Goal: Find contact information: Find contact information

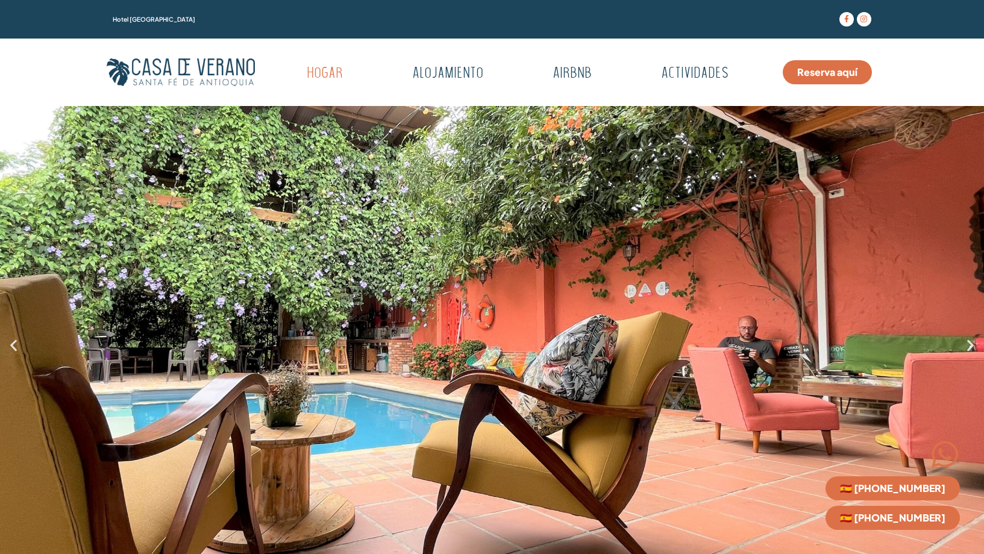
click at [15, 352] on icon "Previous slide" at bounding box center [13, 344] width 15 height 15
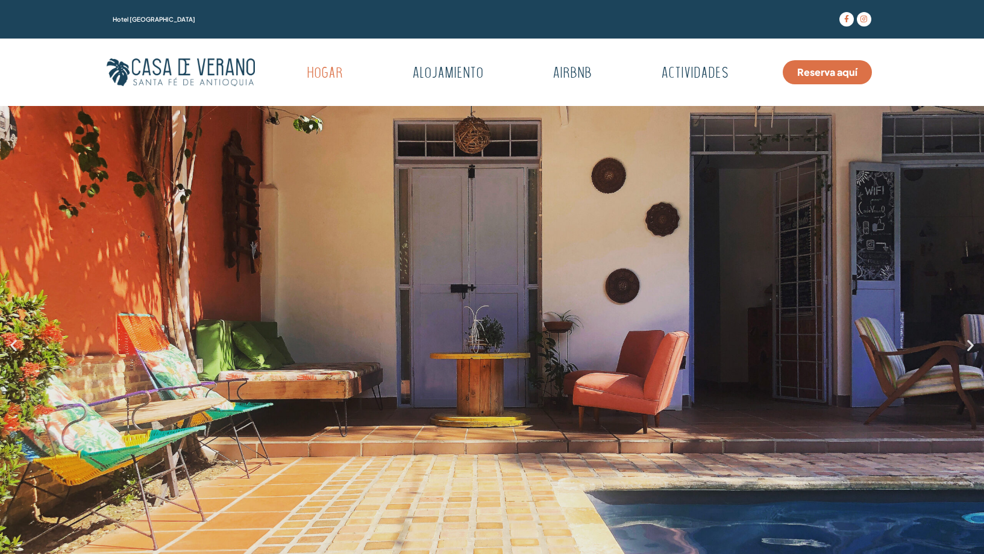
click at [15, 352] on icon "Previous slide" at bounding box center [13, 344] width 15 height 15
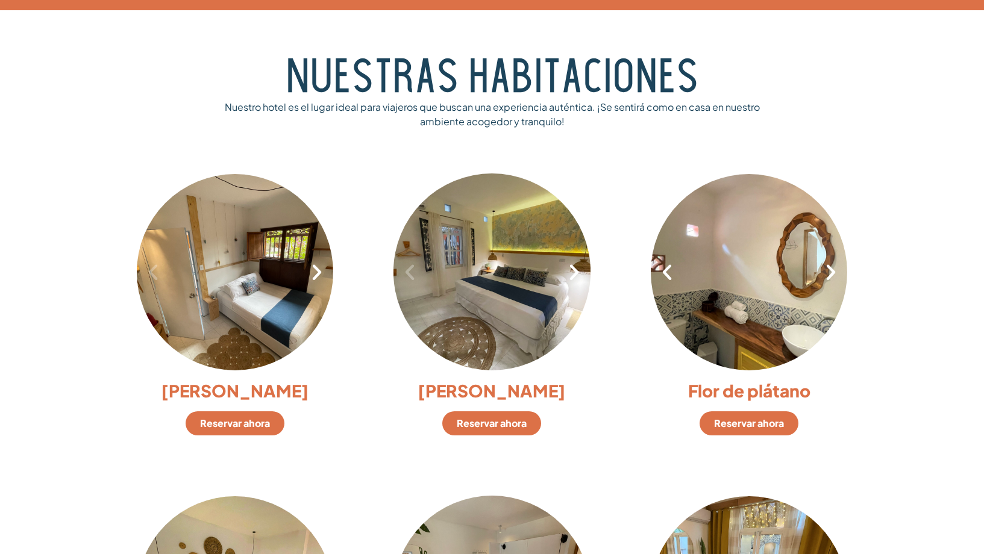
scroll to position [723, 0]
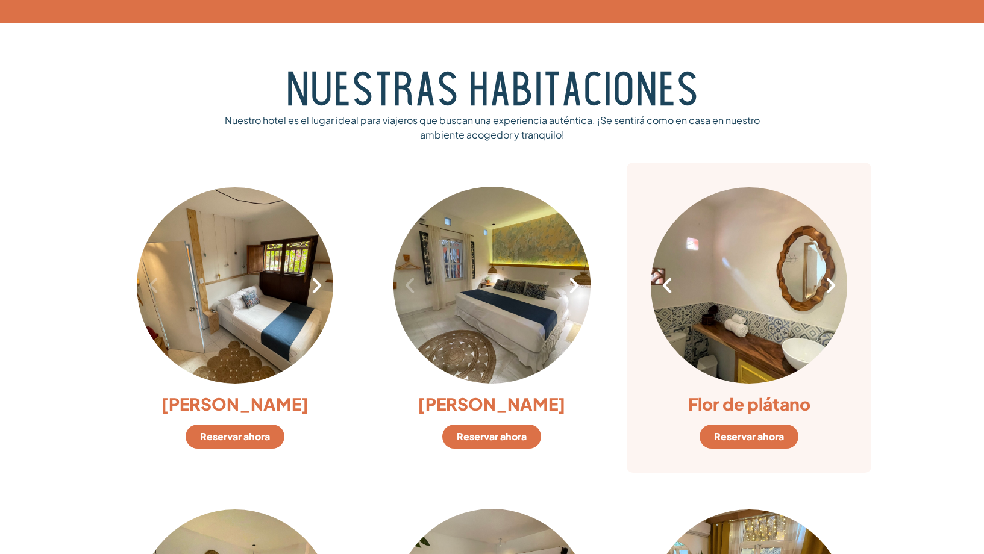
click at [830, 287] on icon "Next slide" at bounding box center [831, 285] width 20 height 20
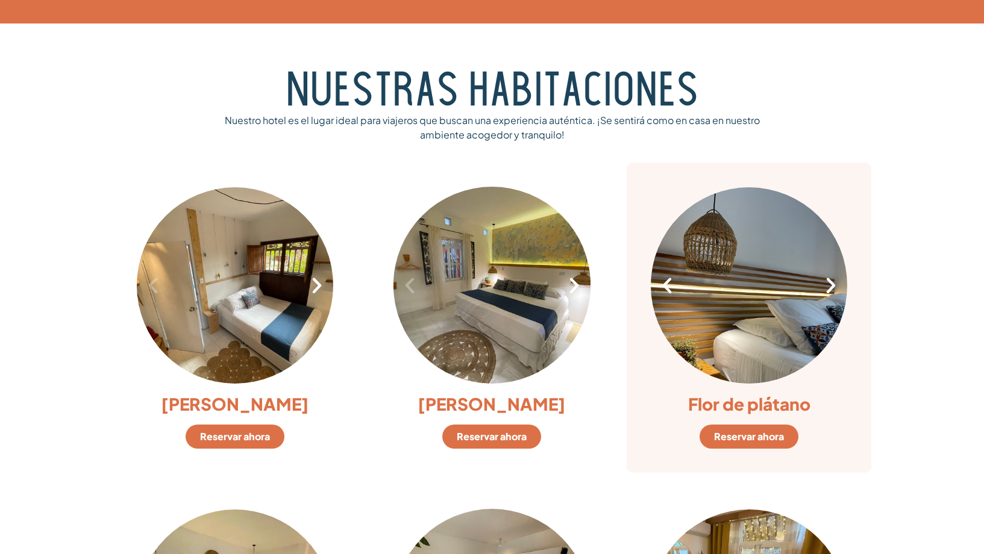
click at [830, 287] on icon "Next slide" at bounding box center [831, 285] width 20 height 20
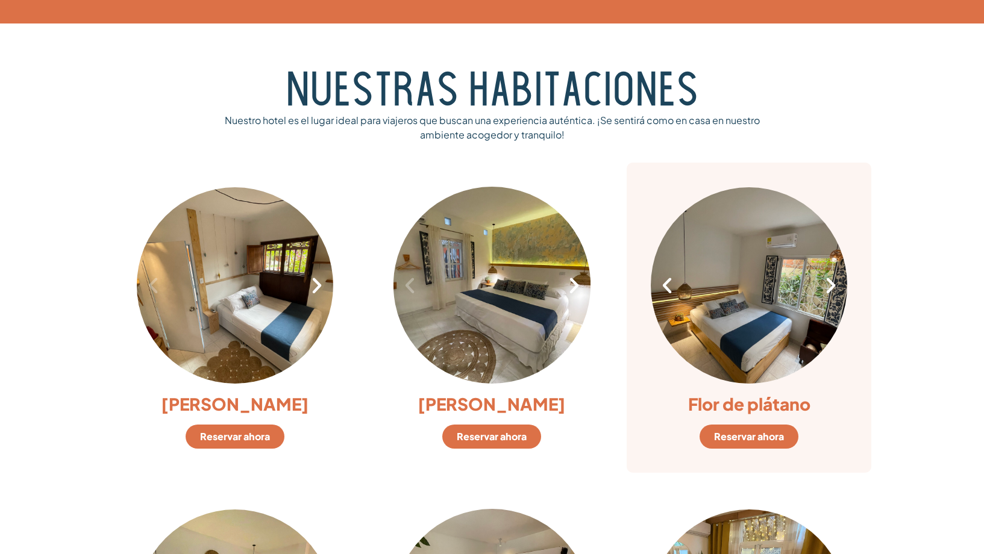
click at [830, 287] on icon "Next slide" at bounding box center [831, 285] width 20 height 20
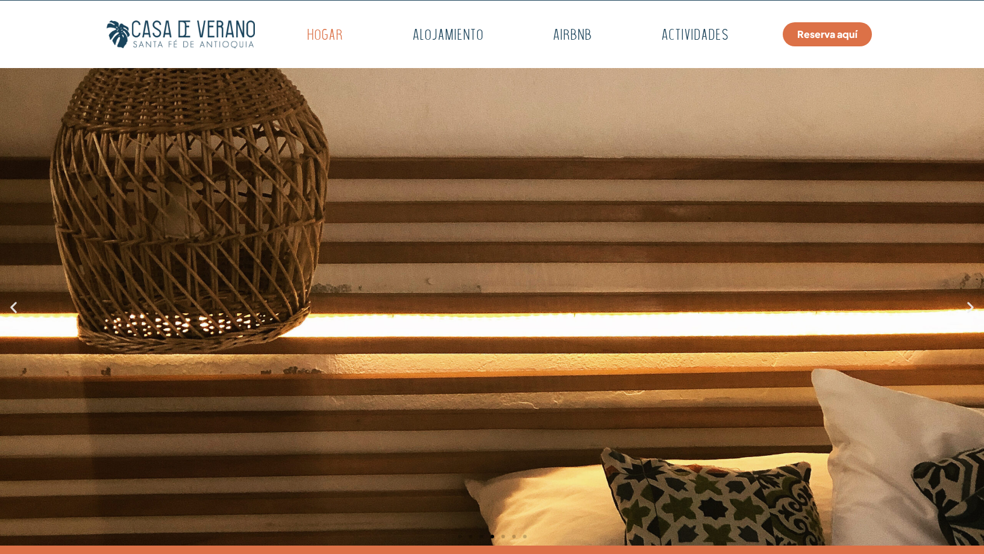
scroll to position [45, 0]
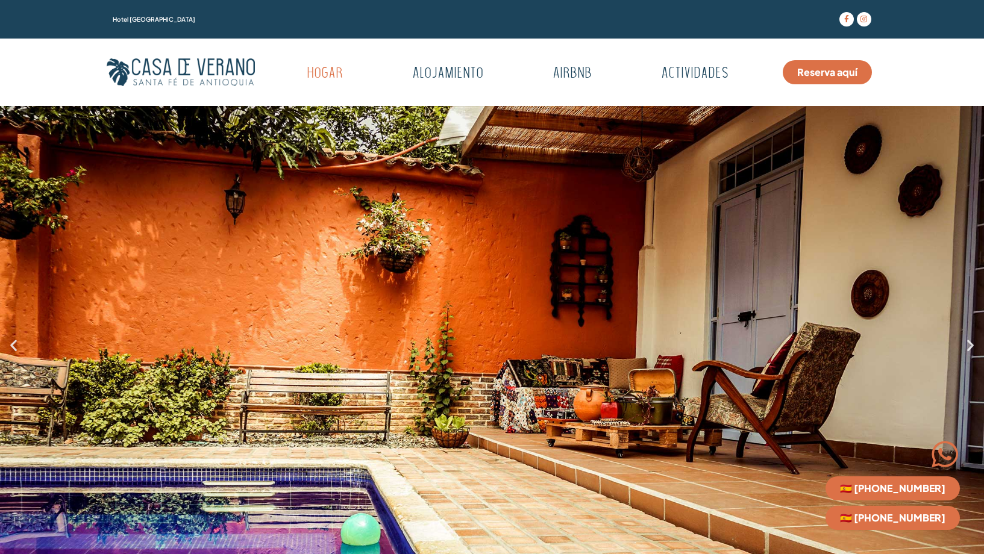
click at [971, 350] on icon "Siguiente diapositiva" at bounding box center [970, 344] width 15 height 15
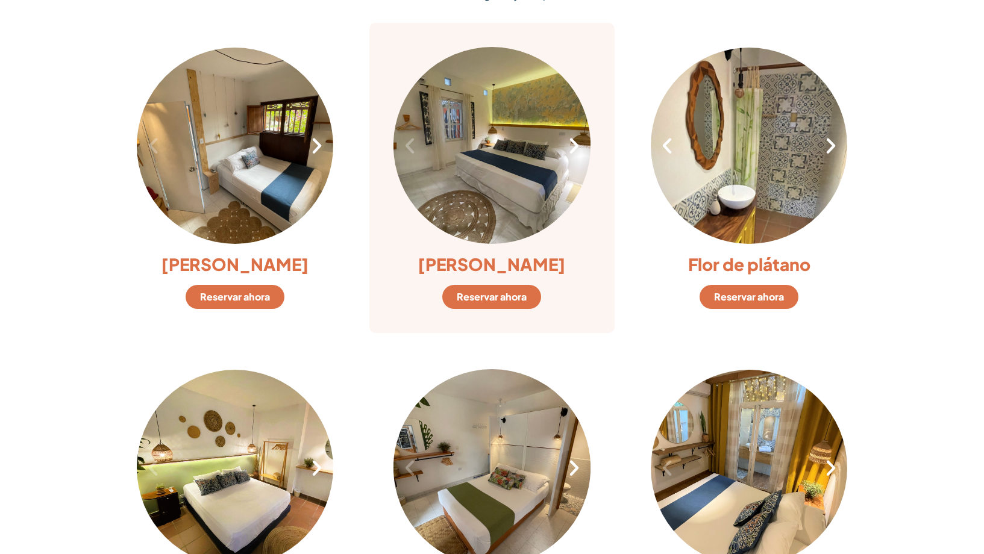
scroll to position [813, 0]
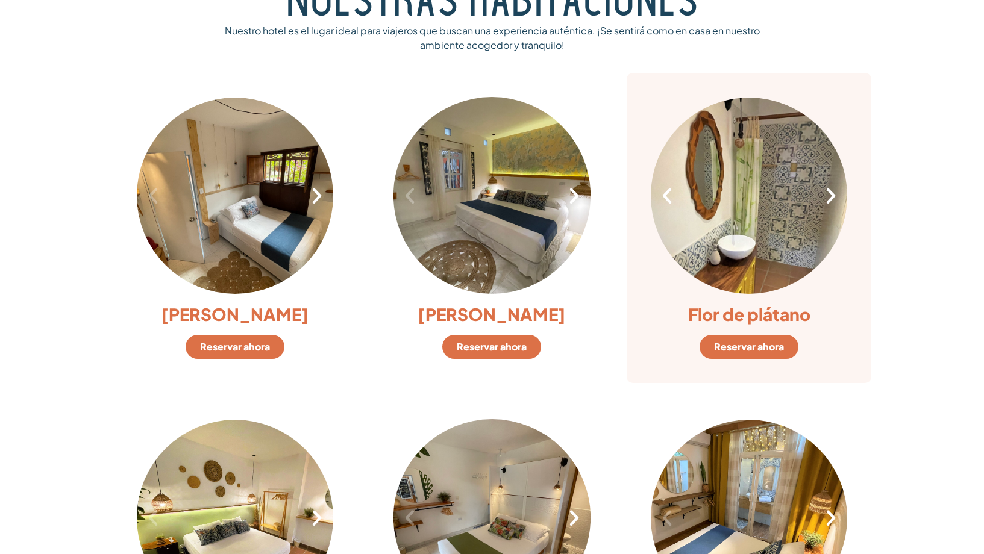
click at [828, 199] on icon "Siguiente diapositiva" at bounding box center [831, 196] width 20 height 20
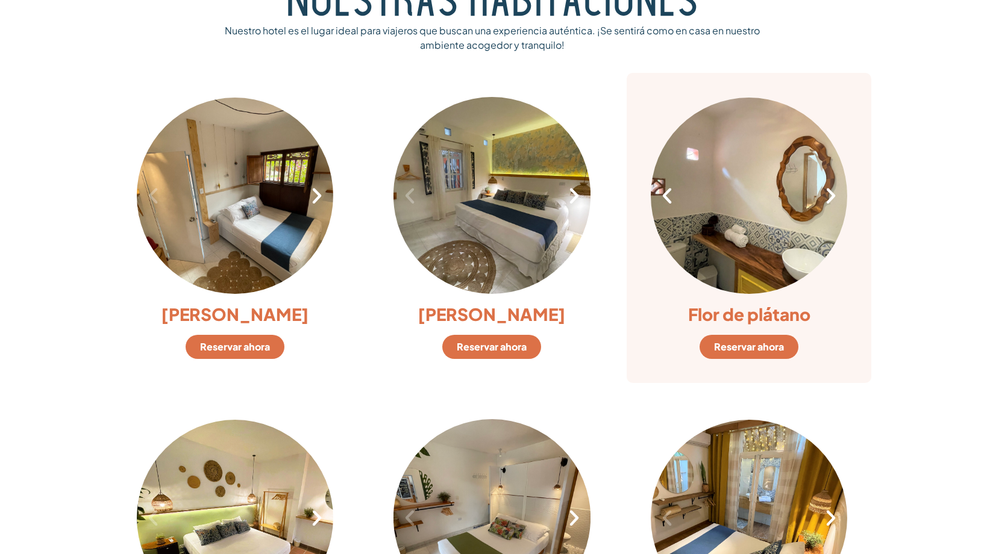
click at [828, 199] on icon "Siguiente diapositiva" at bounding box center [831, 196] width 20 height 20
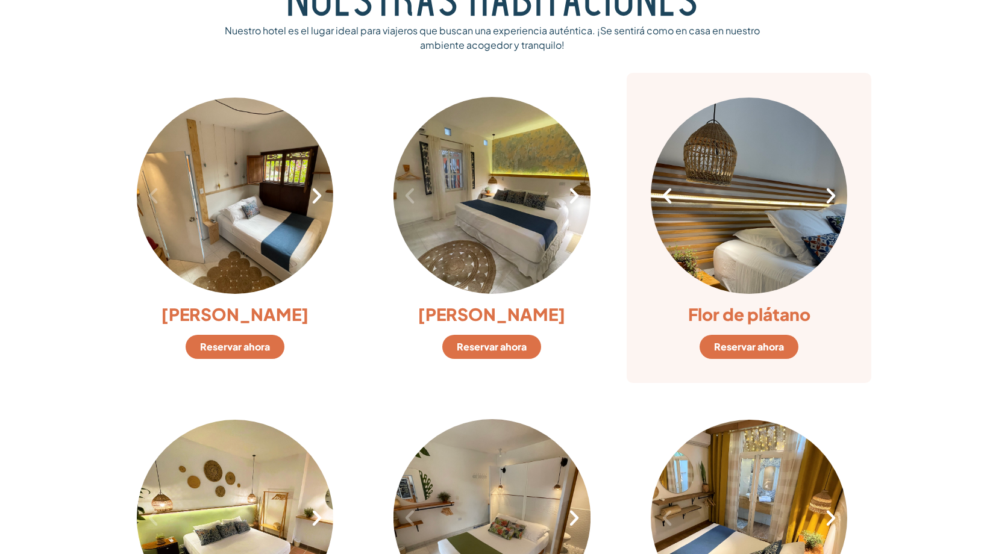
click at [828, 199] on icon "Siguiente diapositiva" at bounding box center [831, 196] width 20 height 20
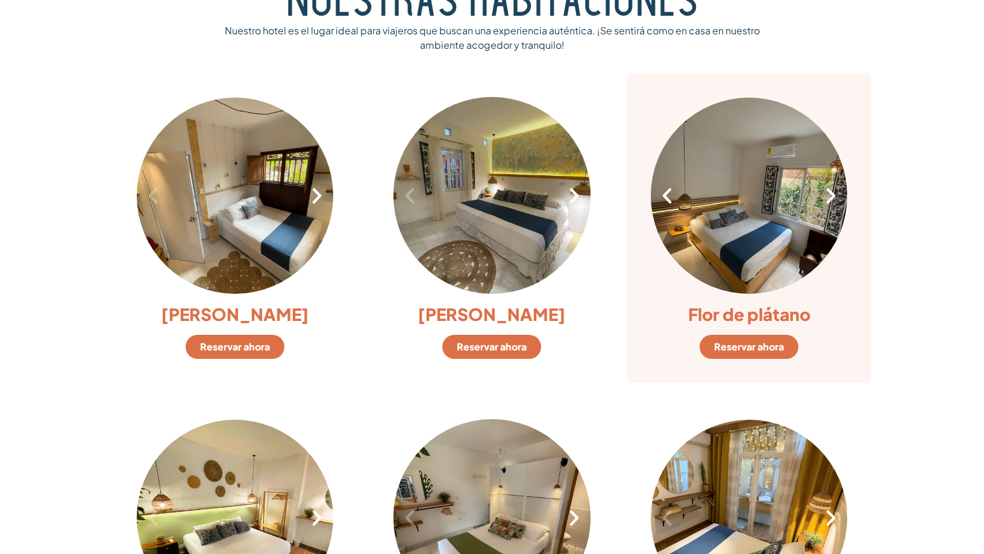
click at [828, 199] on icon "Siguiente diapositiva" at bounding box center [831, 196] width 20 height 20
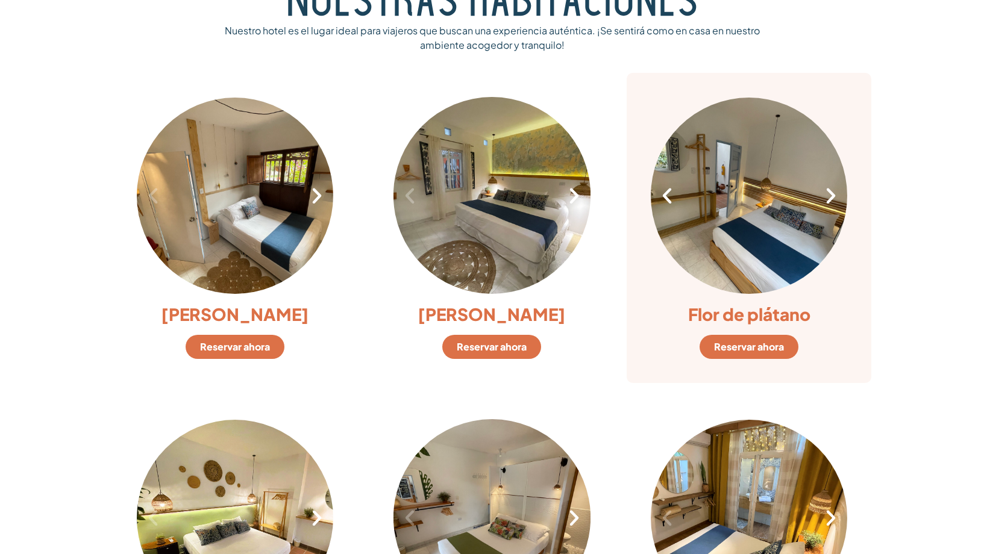
click at [828, 199] on icon "Siguiente diapositiva" at bounding box center [831, 196] width 20 height 20
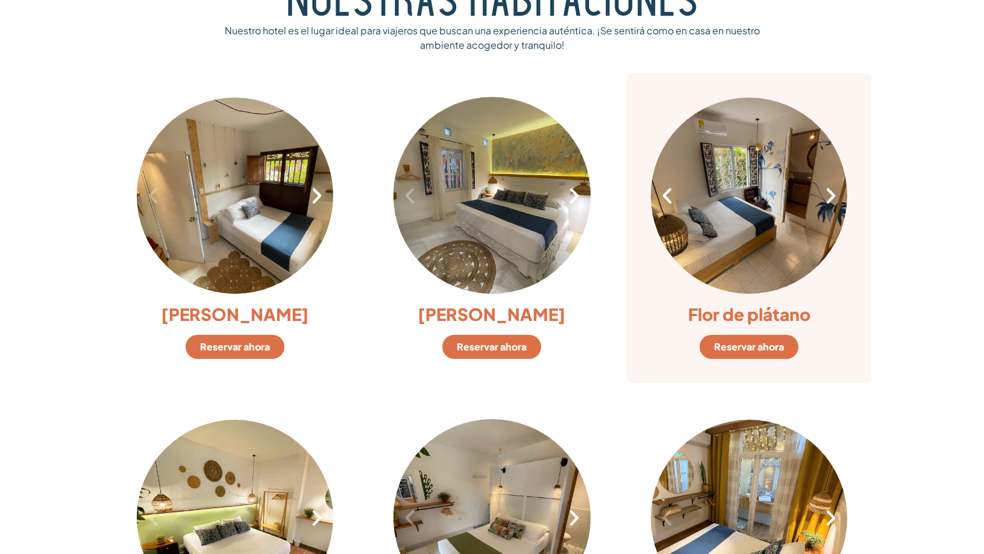
click at [828, 199] on icon "Siguiente diapositiva" at bounding box center [831, 196] width 20 height 20
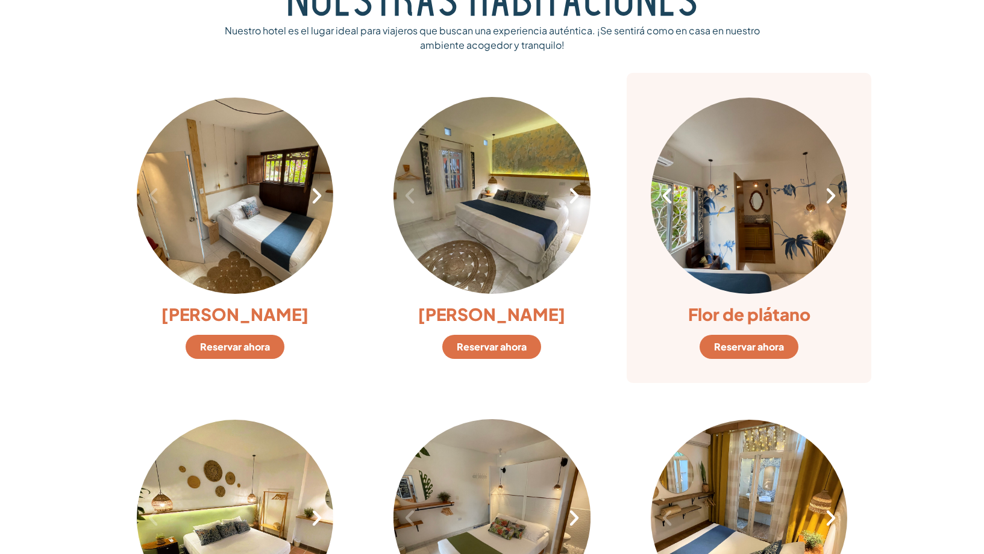
click at [828, 199] on icon "Siguiente diapositiva" at bounding box center [831, 196] width 20 height 20
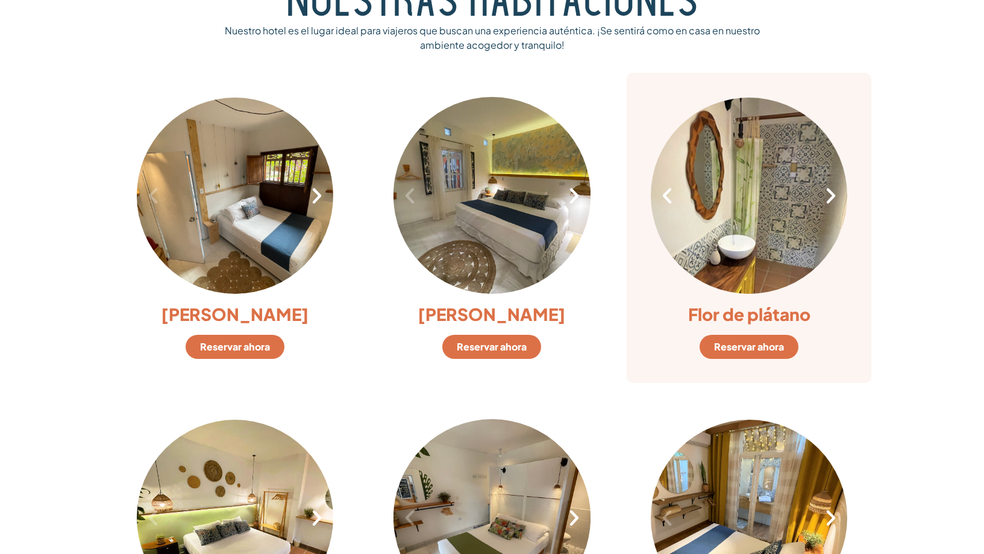
click at [831, 193] on icon "Siguiente diapositiva" at bounding box center [831, 196] width 20 height 20
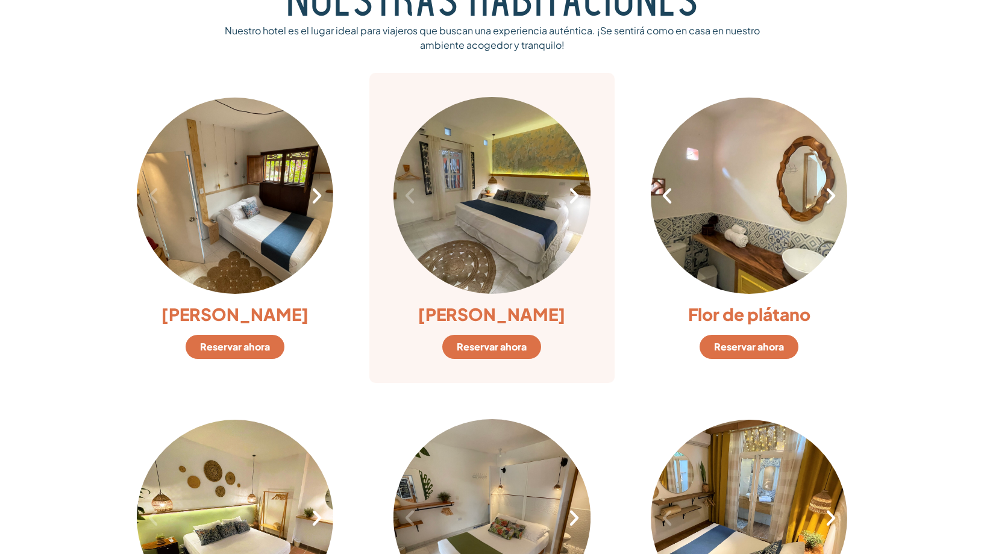
click at [570, 199] on icon "Siguiente diapositiva" at bounding box center [574, 196] width 20 height 20
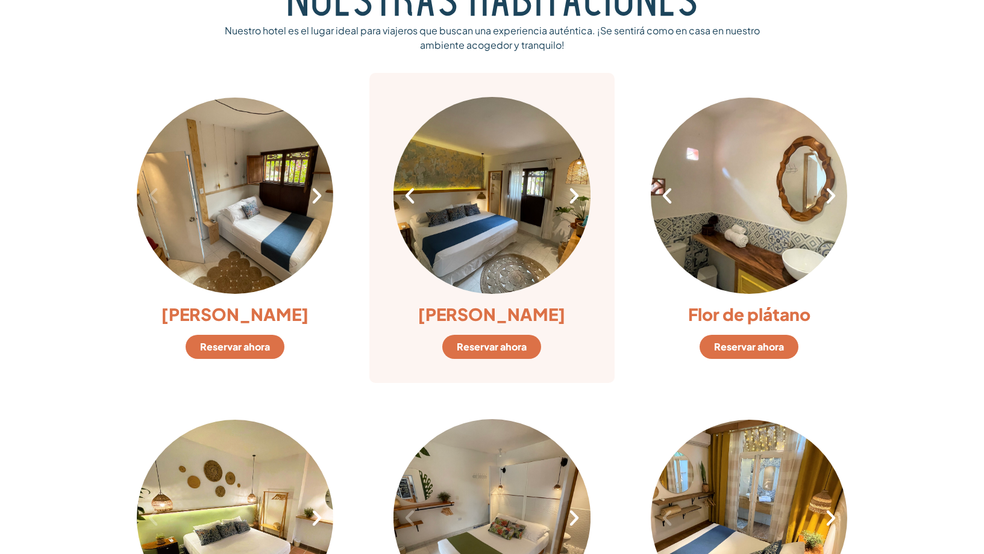
click at [570, 199] on icon "Siguiente diapositiva" at bounding box center [574, 196] width 20 height 20
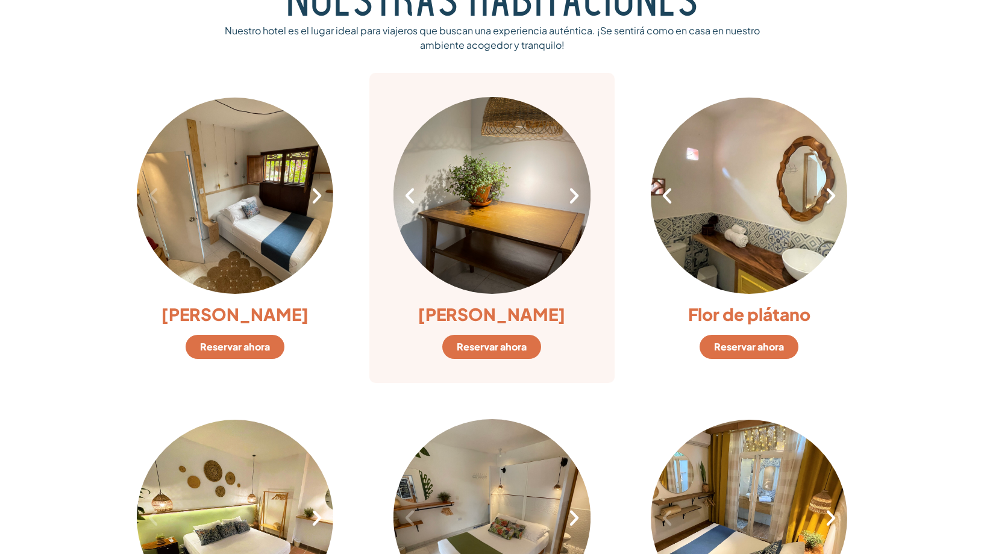
click at [570, 199] on icon "Siguiente diapositiva" at bounding box center [574, 196] width 20 height 20
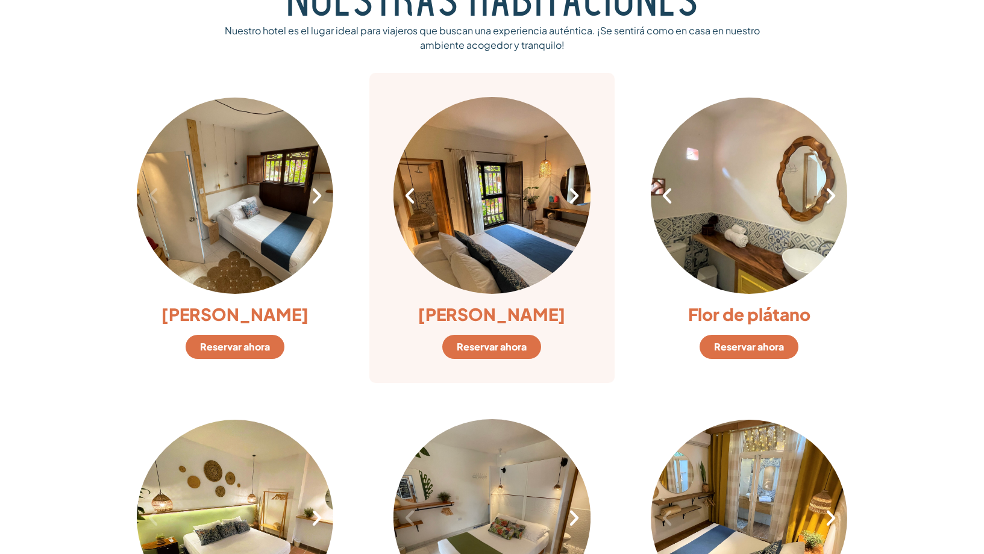
click at [570, 199] on icon "Siguiente diapositiva" at bounding box center [574, 196] width 20 height 20
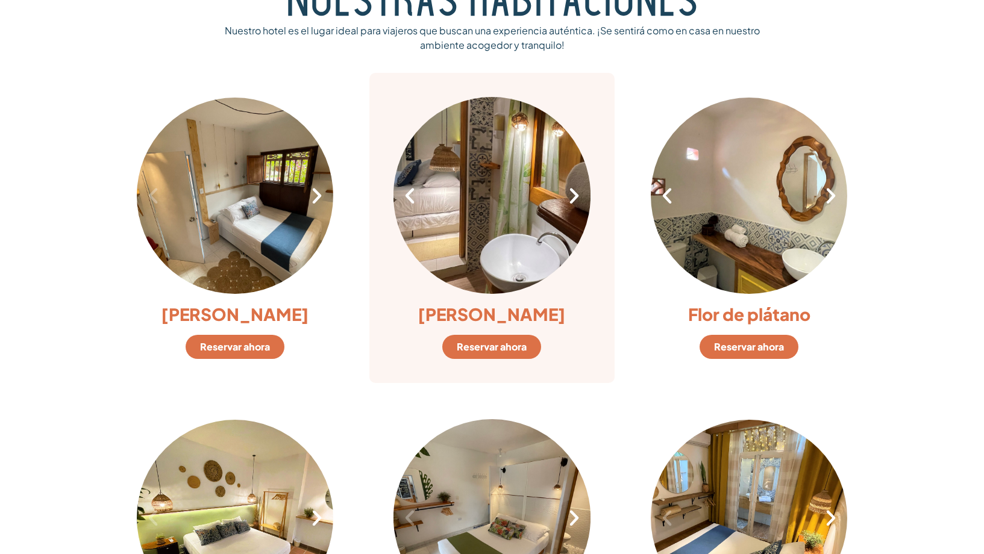
click at [570, 199] on icon "Siguiente diapositiva" at bounding box center [574, 196] width 20 height 20
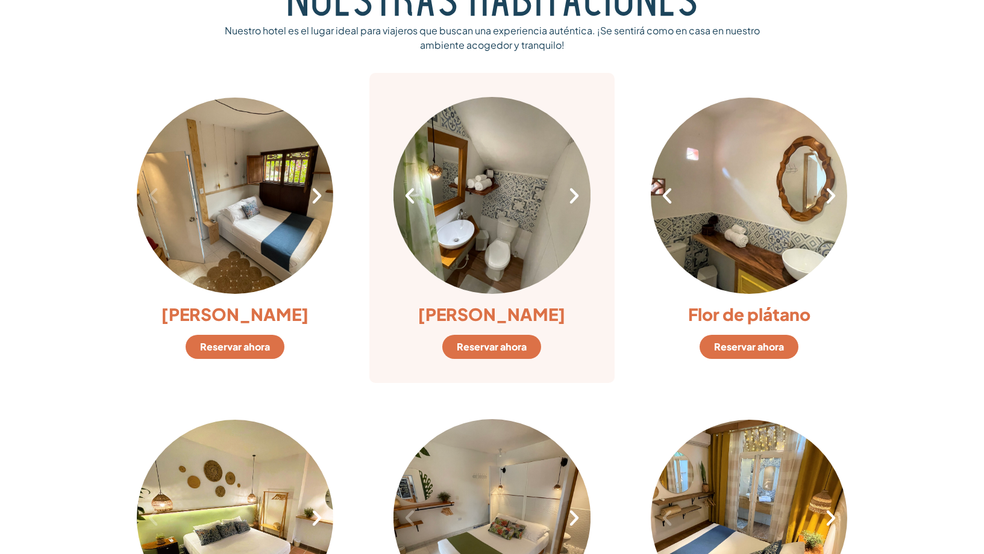
click at [570, 199] on icon "Siguiente diapositiva" at bounding box center [574, 196] width 20 height 20
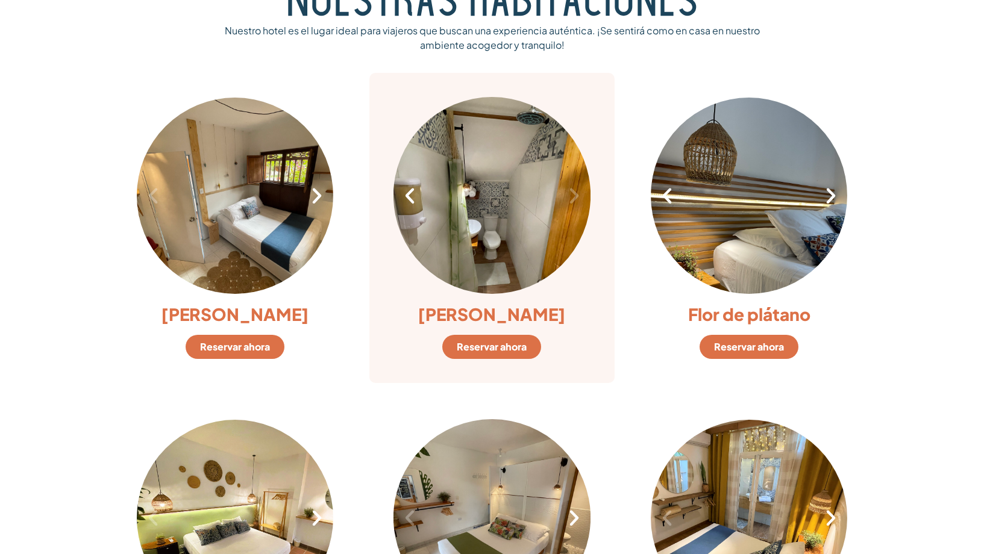
click at [570, 199] on icon "Siguiente diapositiva" at bounding box center [574, 196] width 20 height 20
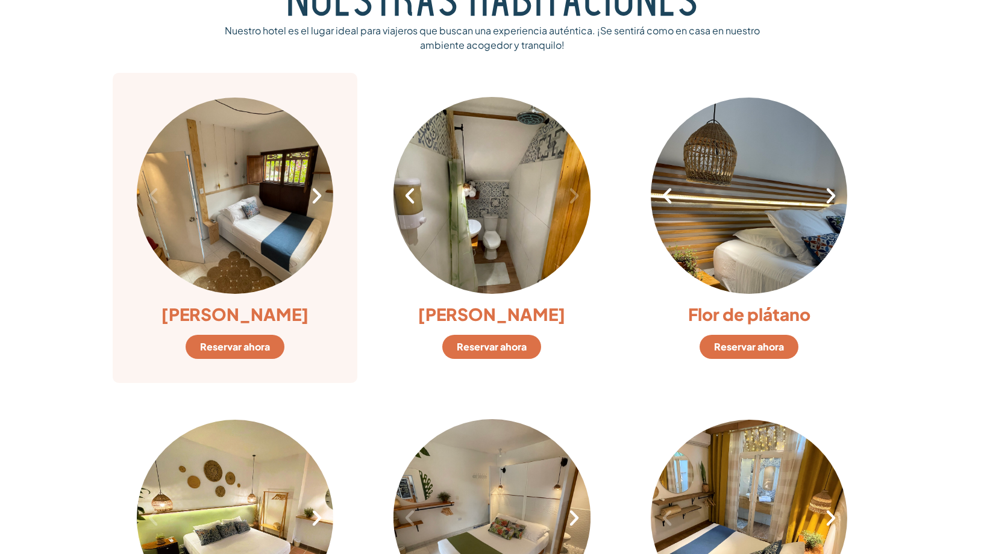
click at [316, 204] on icon "Siguiente diapositiva" at bounding box center [317, 196] width 20 height 20
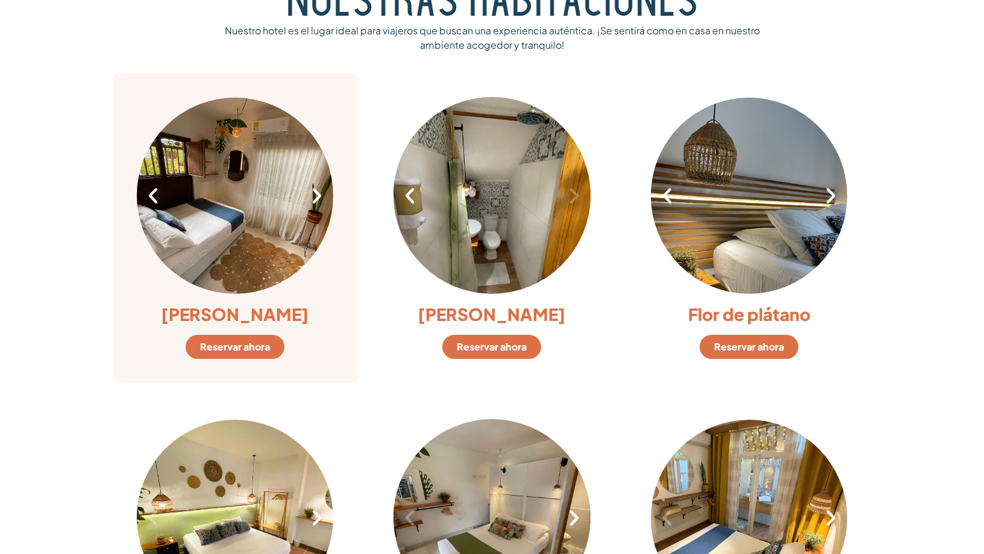
click at [316, 204] on icon "Siguiente diapositiva" at bounding box center [317, 196] width 20 height 20
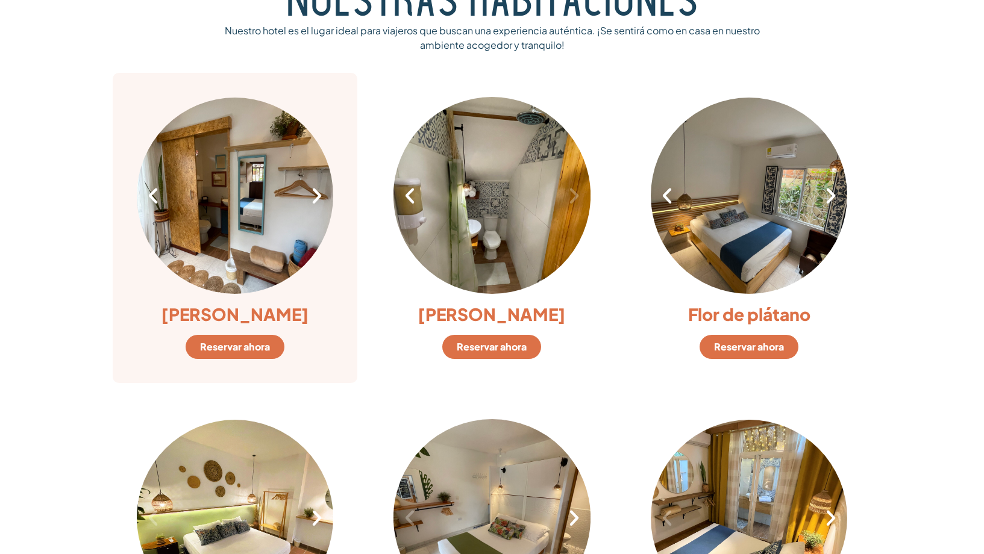
click at [316, 204] on icon "Siguiente diapositiva" at bounding box center [317, 196] width 20 height 20
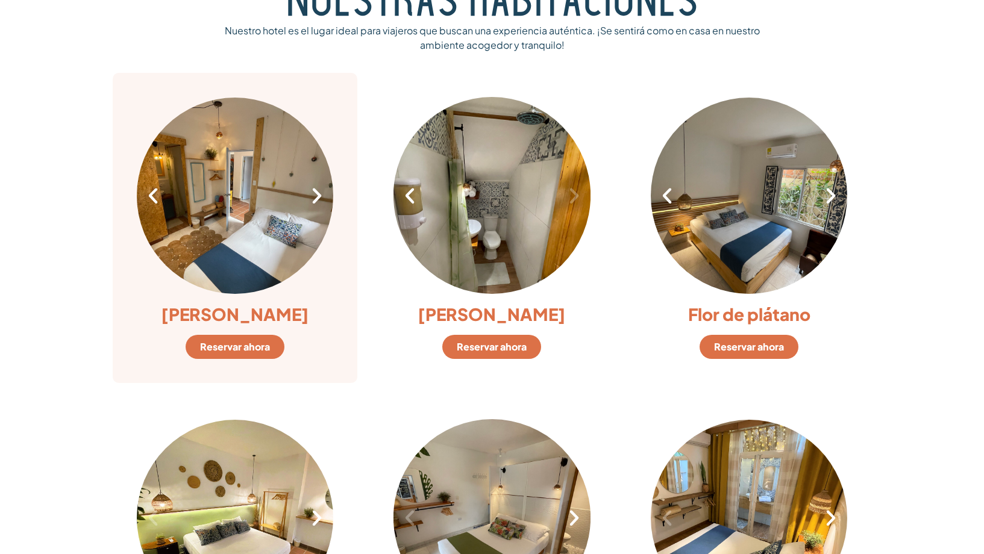
click at [316, 204] on icon "Siguiente diapositiva" at bounding box center [317, 196] width 20 height 20
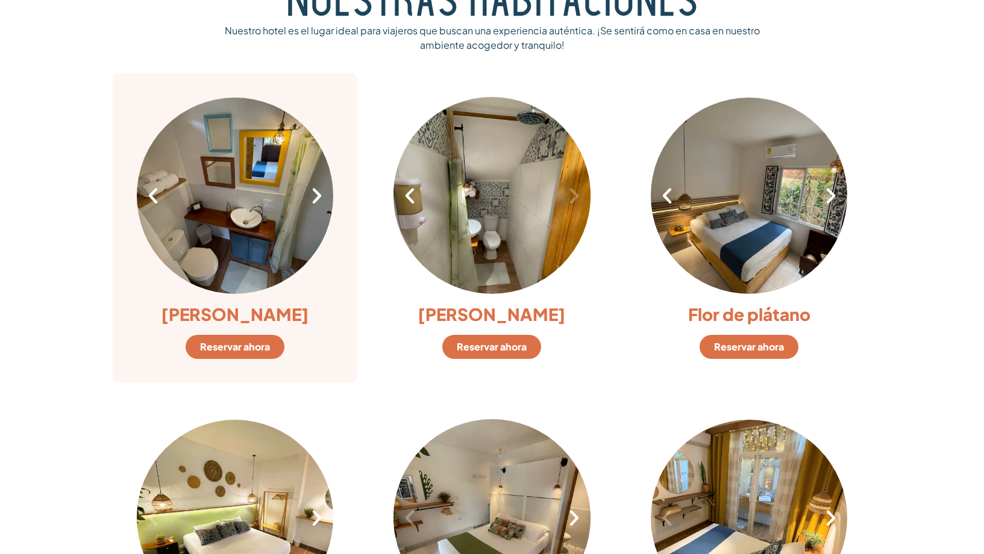
click at [316, 204] on icon "Siguiente diapositiva" at bounding box center [317, 196] width 20 height 20
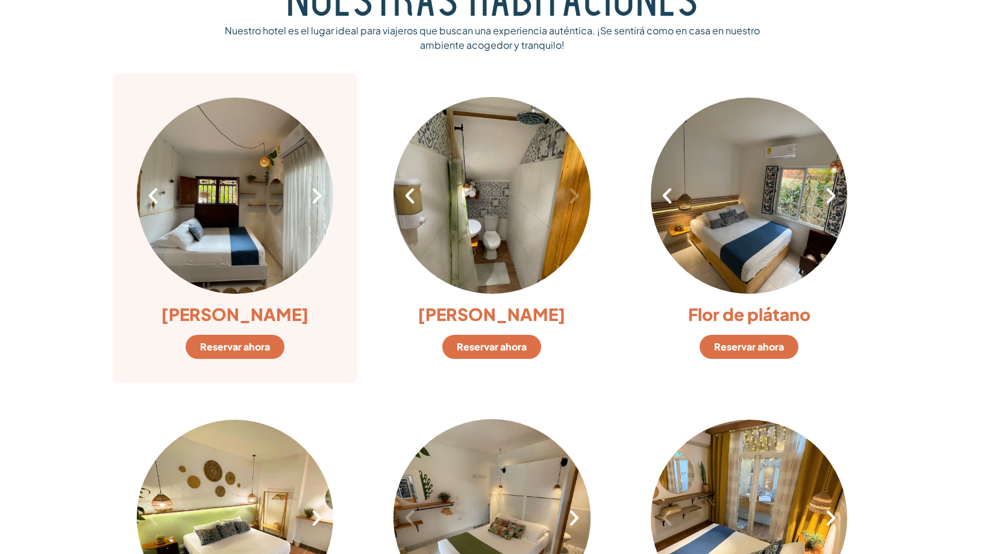
click at [316, 204] on icon "Siguiente diapositiva" at bounding box center [317, 196] width 20 height 20
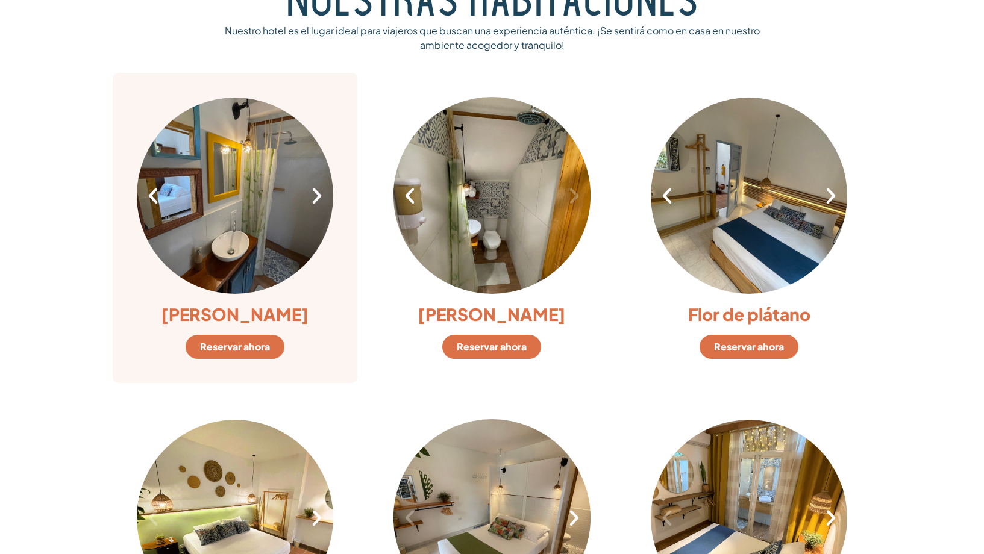
click at [316, 204] on icon "Siguiente diapositiva" at bounding box center [317, 196] width 20 height 20
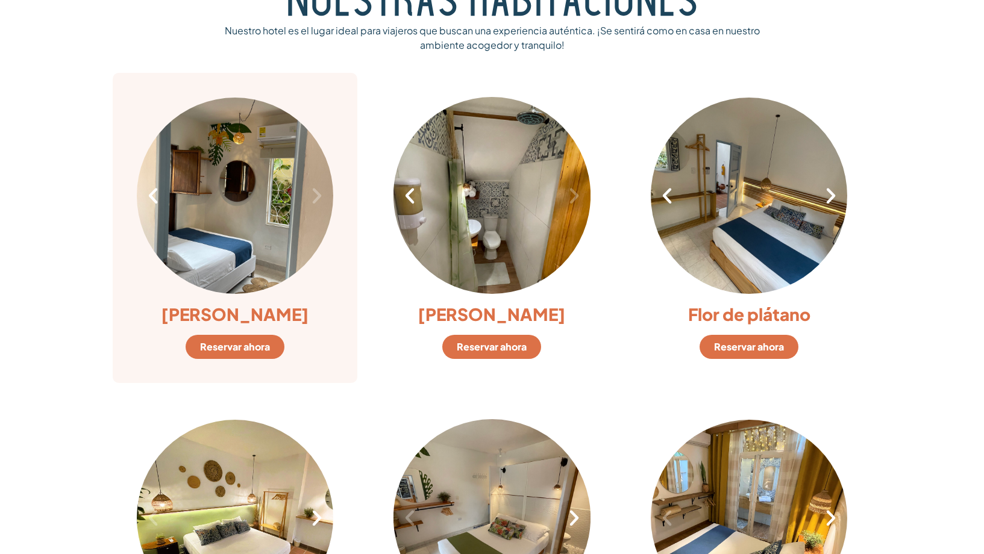
click at [316, 204] on icon "Siguiente diapositiva" at bounding box center [317, 196] width 20 height 20
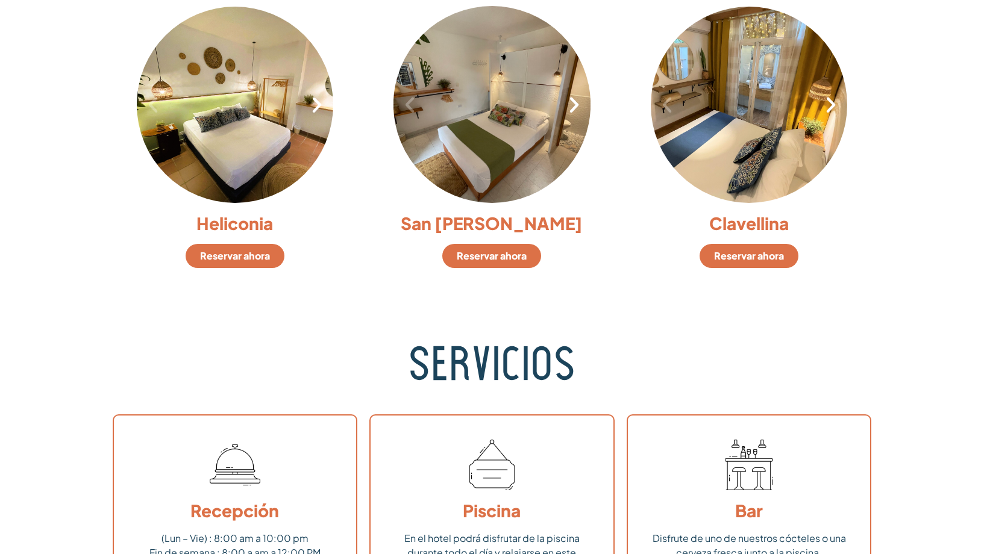
scroll to position [1205, 0]
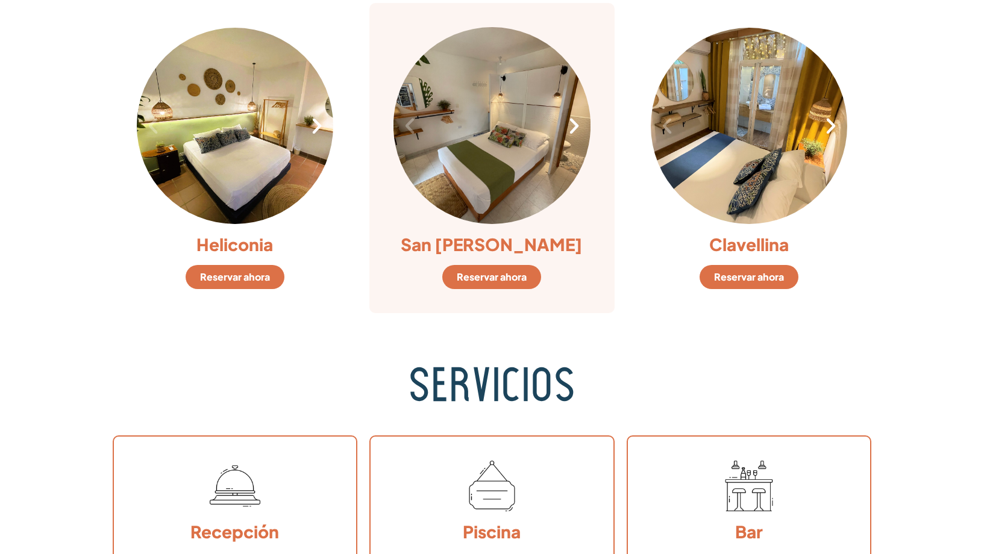
click at [572, 131] on icon "Siguiente diapositiva" at bounding box center [574, 126] width 20 height 20
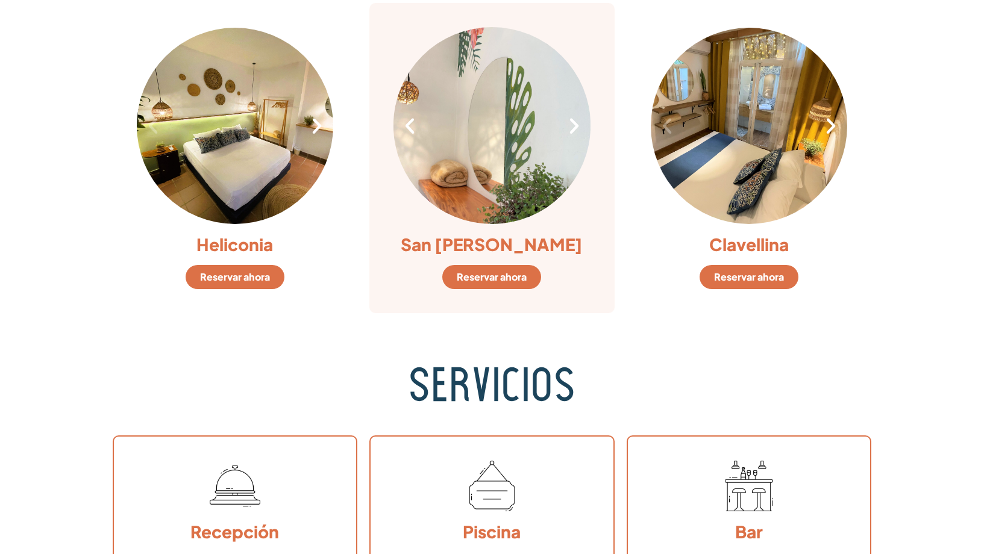
click at [572, 131] on icon "Siguiente diapositiva" at bounding box center [574, 126] width 20 height 20
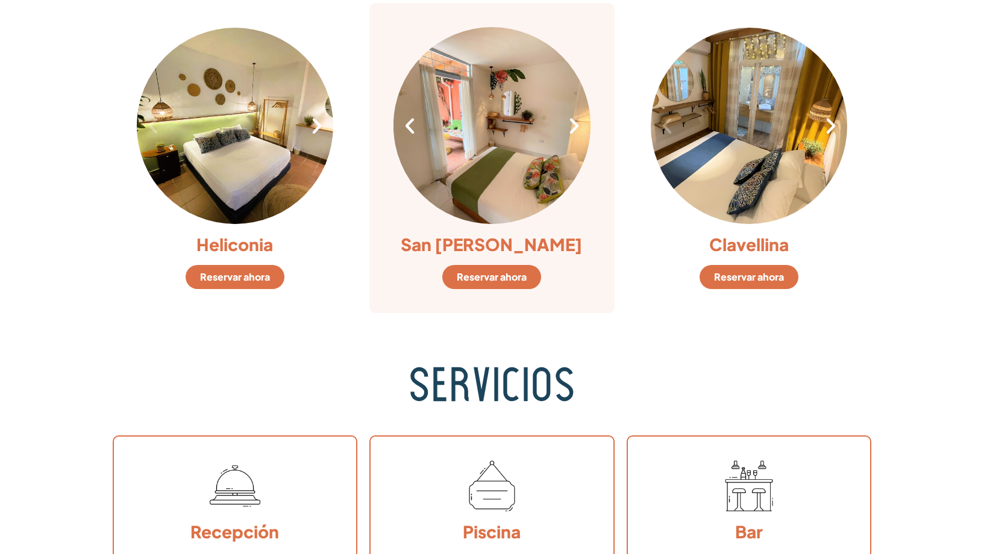
click at [572, 131] on icon "Siguiente diapositiva" at bounding box center [574, 126] width 20 height 20
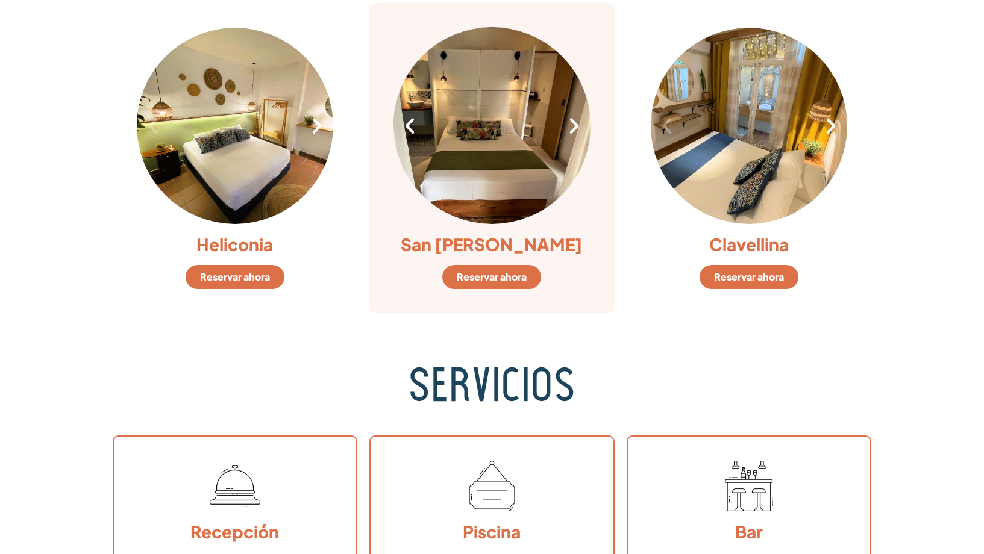
click at [572, 131] on icon "Siguiente diapositiva" at bounding box center [574, 126] width 20 height 20
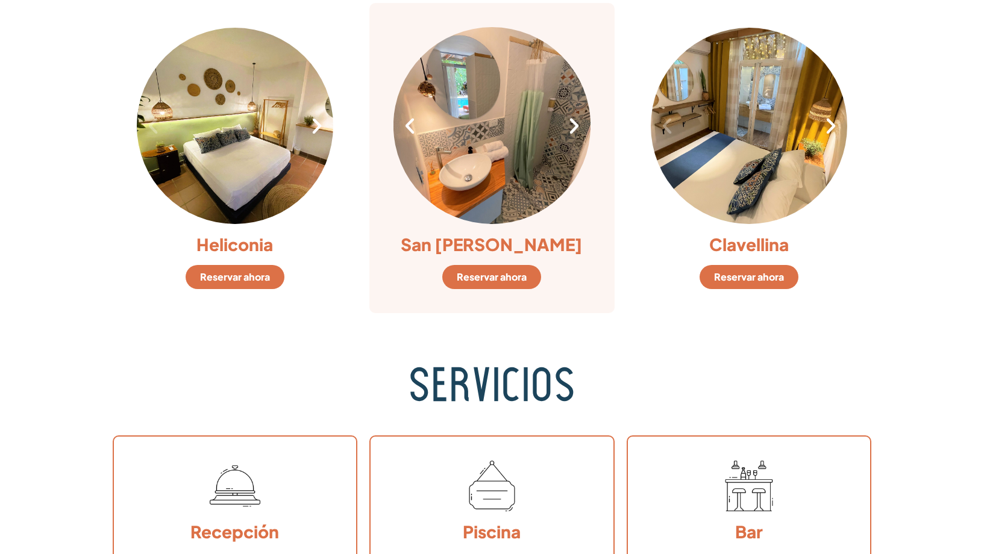
click at [572, 131] on icon "Siguiente diapositiva" at bounding box center [574, 126] width 20 height 20
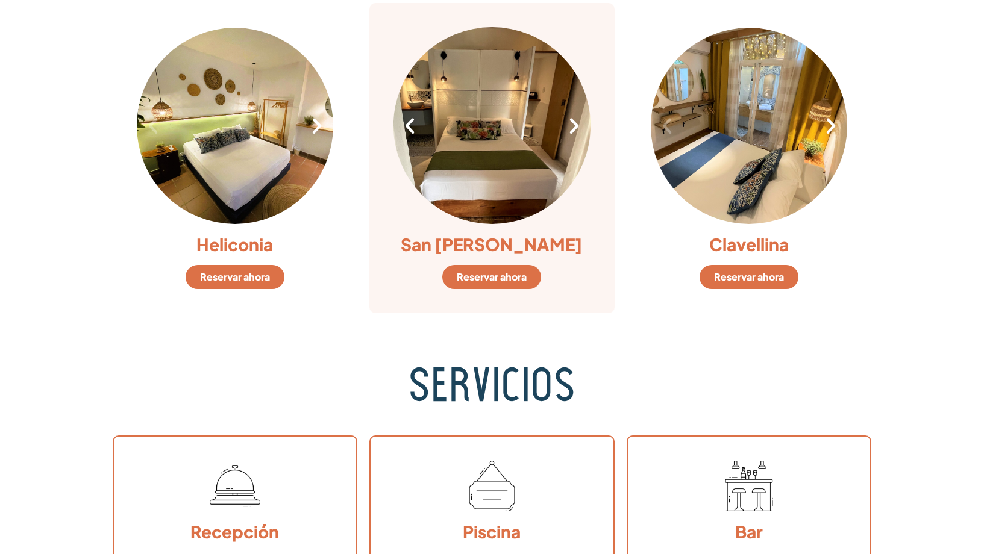
click at [572, 131] on icon "Siguiente diapositiva" at bounding box center [574, 126] width 20 height 20
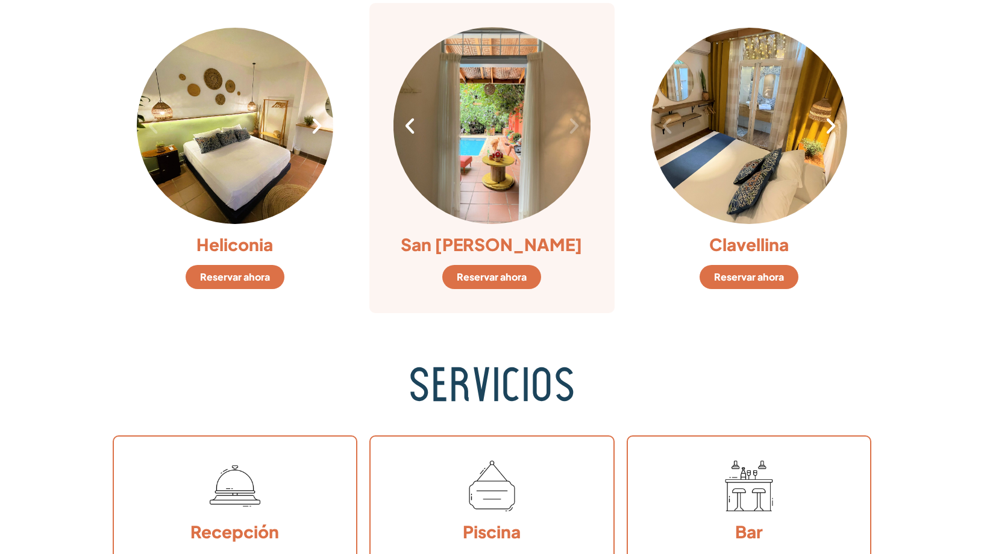
click at [572, 131] on icon "Siguiente diapositiva" at bounding box center [574, 126] width 20 height 20
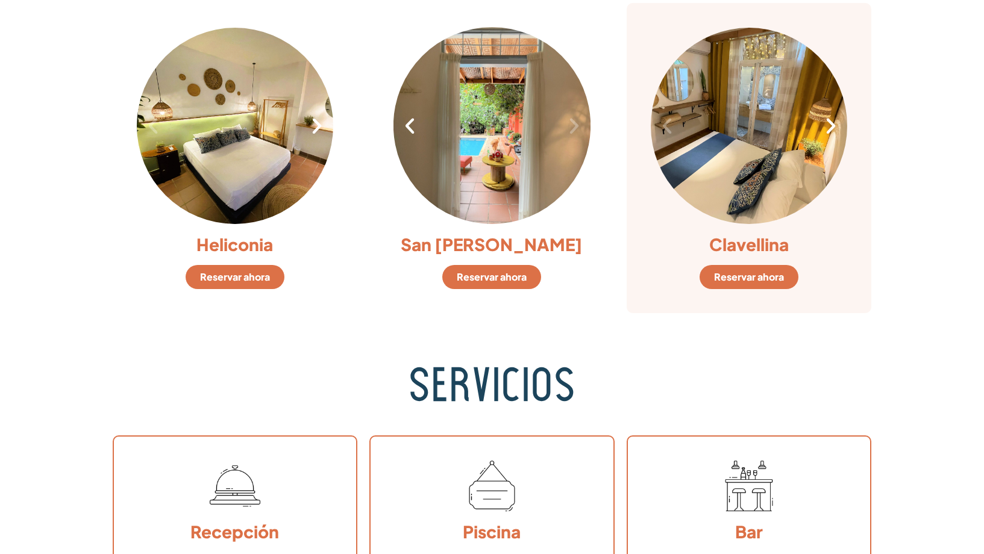
click at [831, 129] on icon "Siguiente diapositiva" at bounding box center [831, 126] width 20 height 20
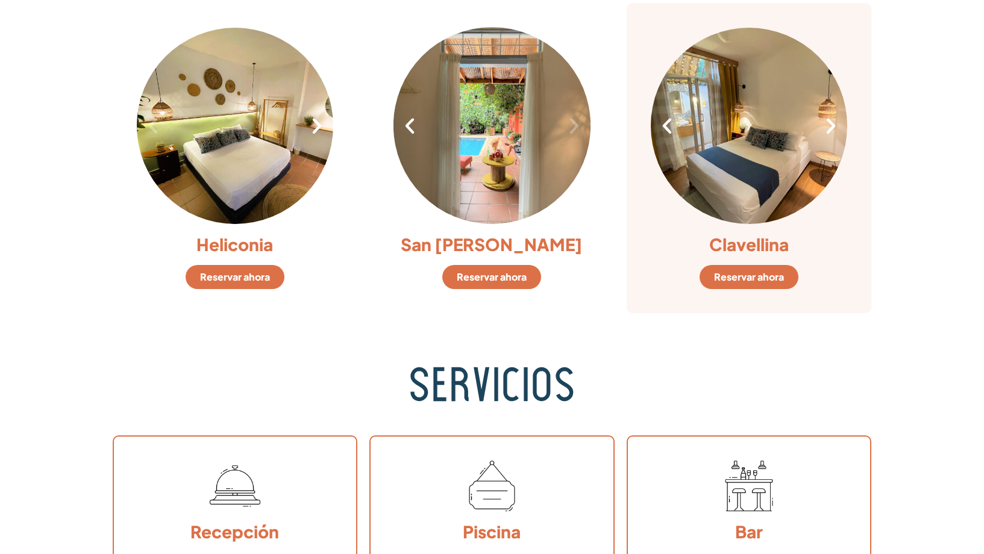
click at [831, 129] on icon "Siguiente diapositiva" at bounding box center [831, 126] width 20 height 20
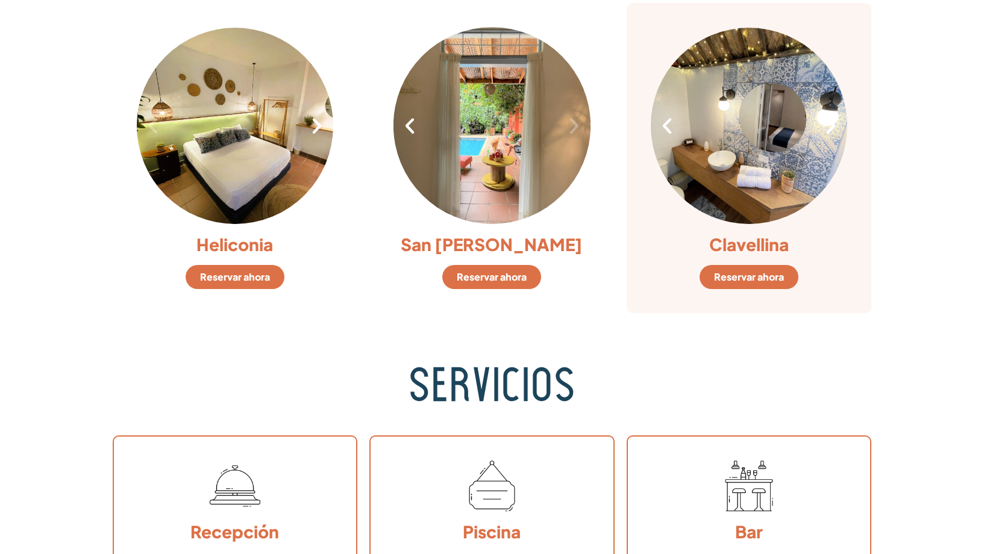
click at [831, 129] on icon "Siguiente diapositiva" at bounding box center [831, 126] width 20 height 20
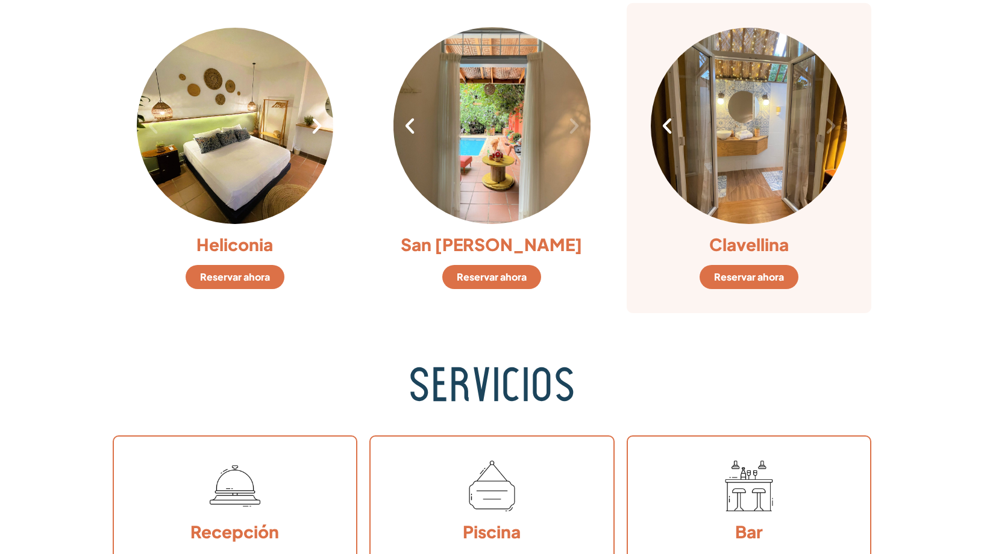
click at [831, 129] on icon "Siguiente diapositiva" at bounding box center [831, 126] width 20 height 20
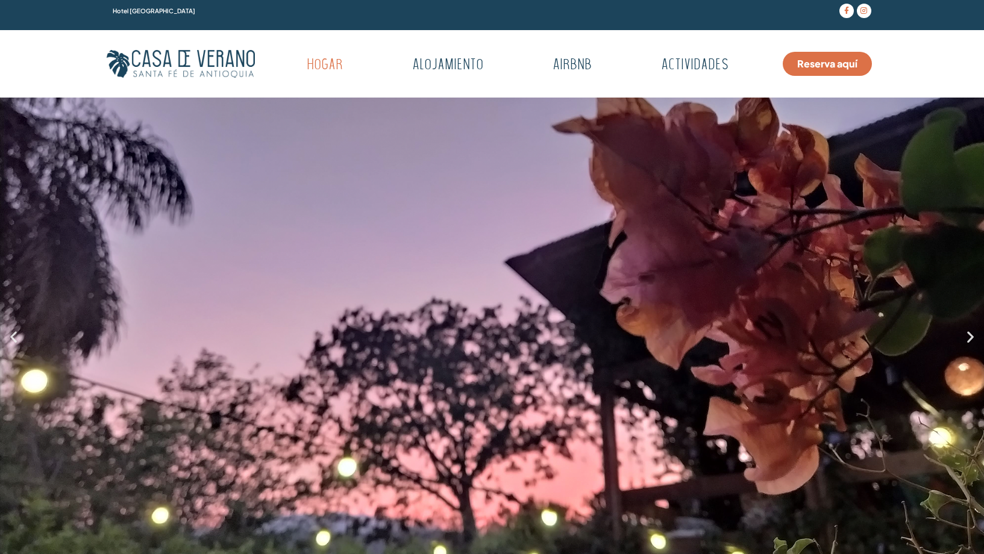
scroll to position [0, 0]
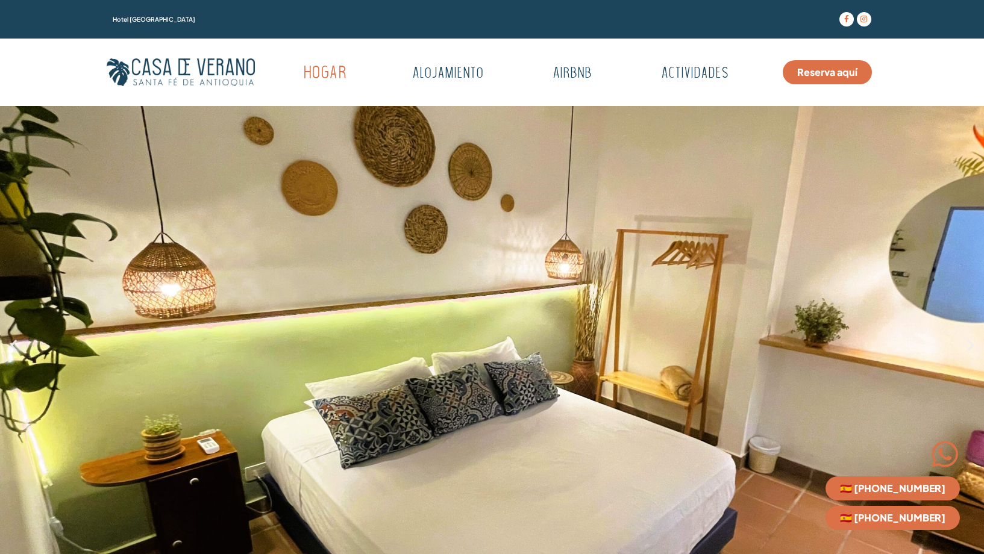
click at [331, 72] on font "Hogar" at bounding box center [324, 74] width 43 height 17
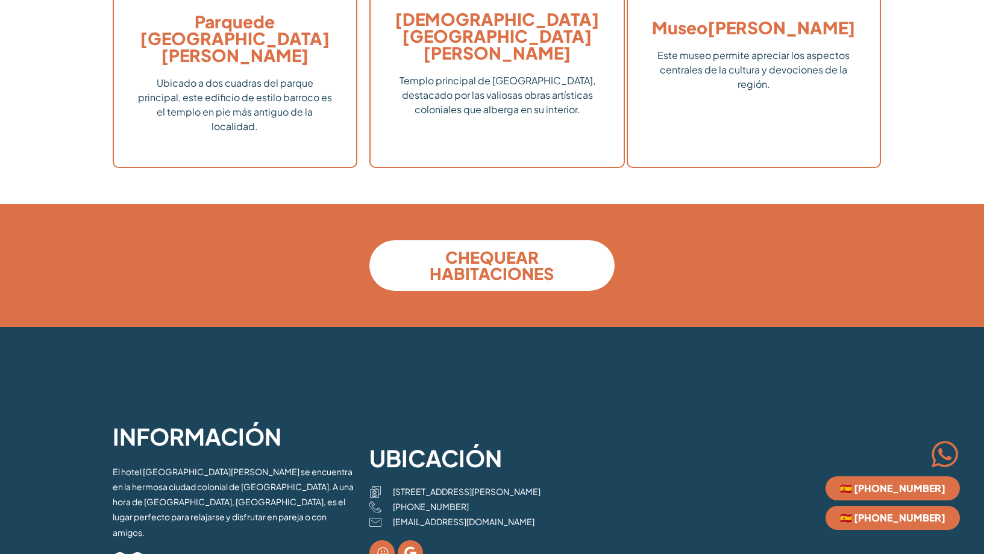
scroll to position [3303, 0]
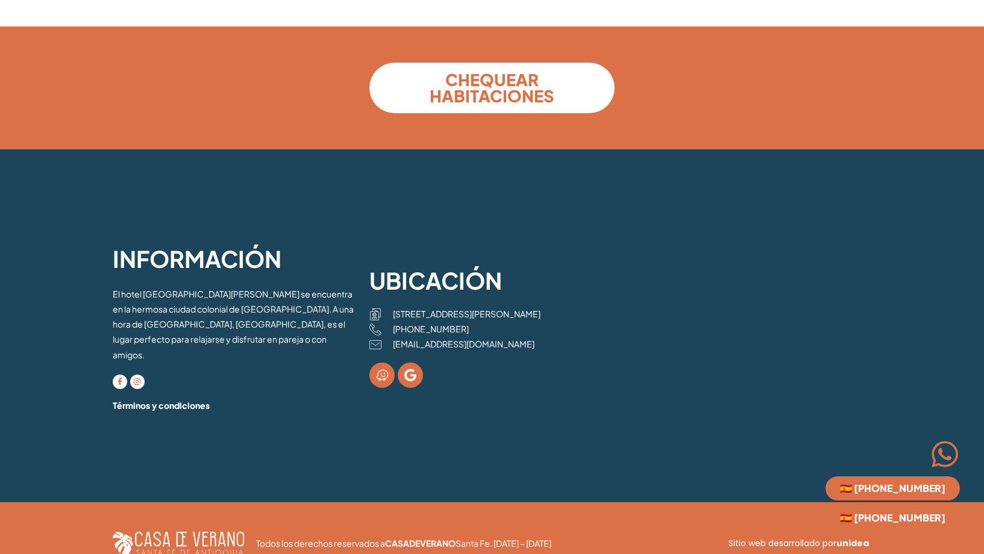
click at [436, 308] on font "[STREET_ADDRESS][PERSON_NAME]" at bounding box center [467, 313] width 148 height 11
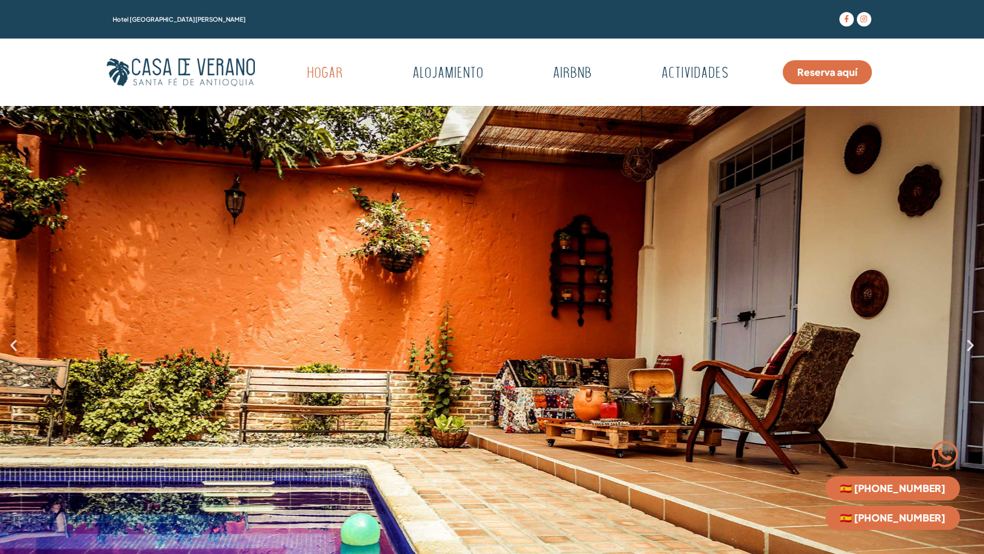
click at [679, 198] on div "1 / 7" at bounding box center [492, 345] width 984 height 478
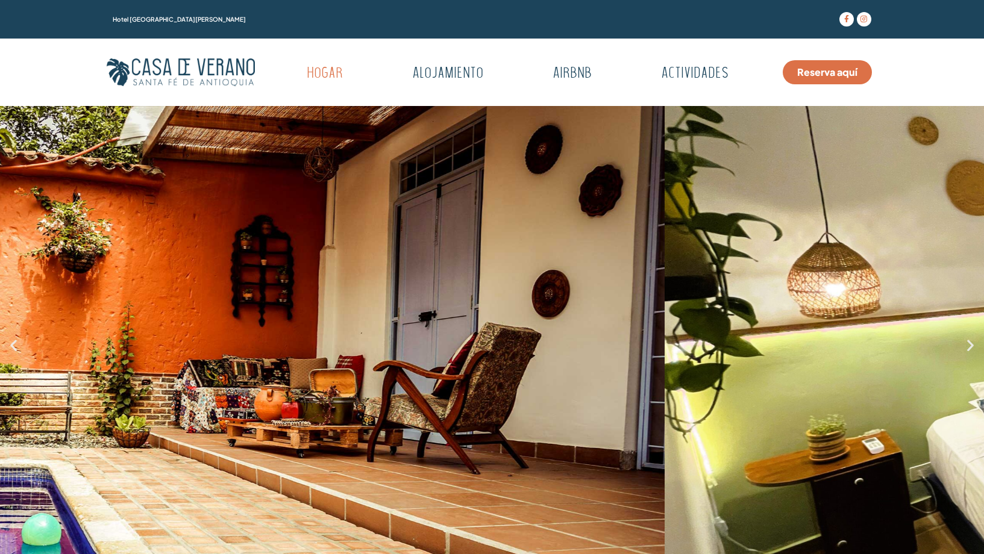
click at [508, 224] on div "1 / 7" at bounding box center [173, 345] width 984 height 478
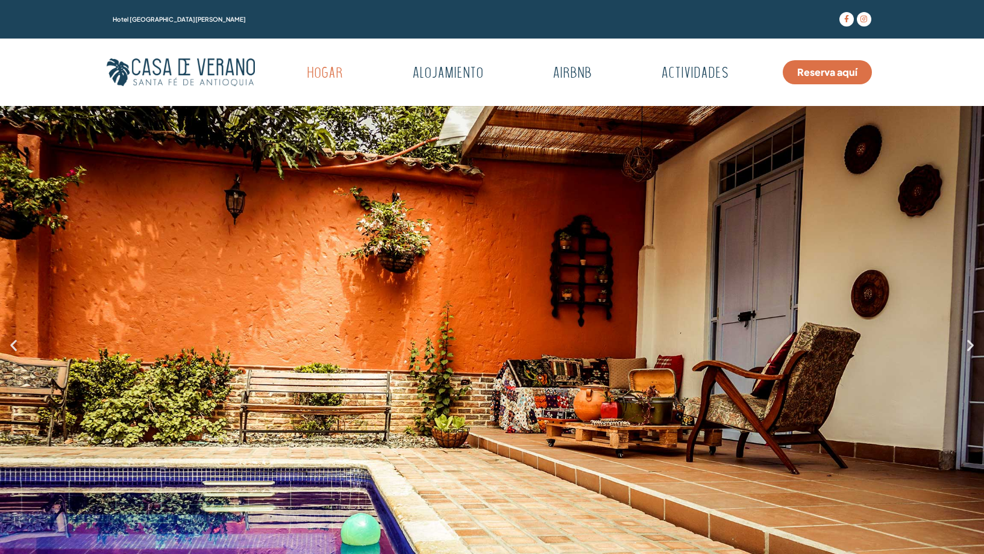
click at [637, 258] on div "1 / 7" at bounding box center [492, 345] width 984 height 478
click at [969, 344] on icon "Siguiente diapositiva" at bounding box center [970, 344] width 15 height 15
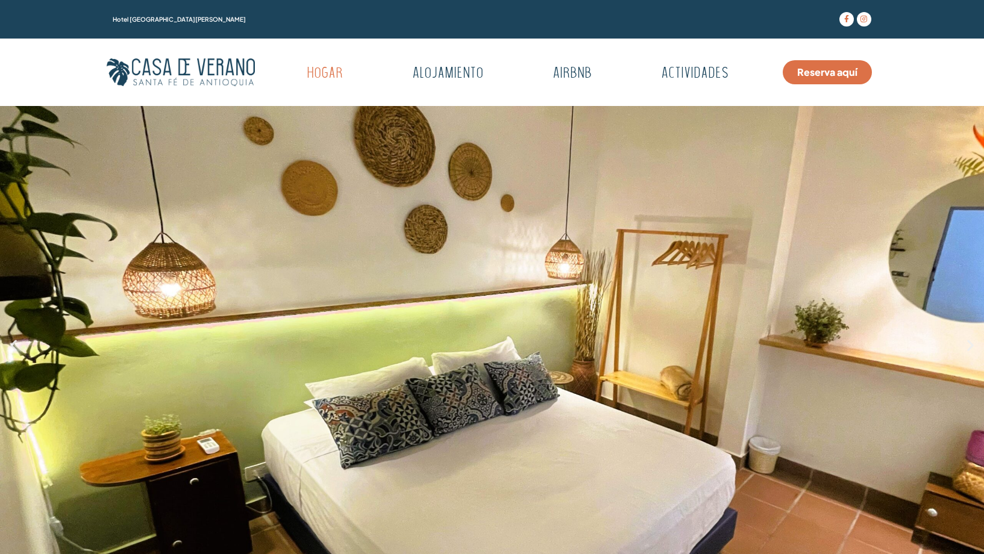
click at [969, 344] on icon "Siguiente diapositiva" at bounding box center [970, 344] width 15 height 15
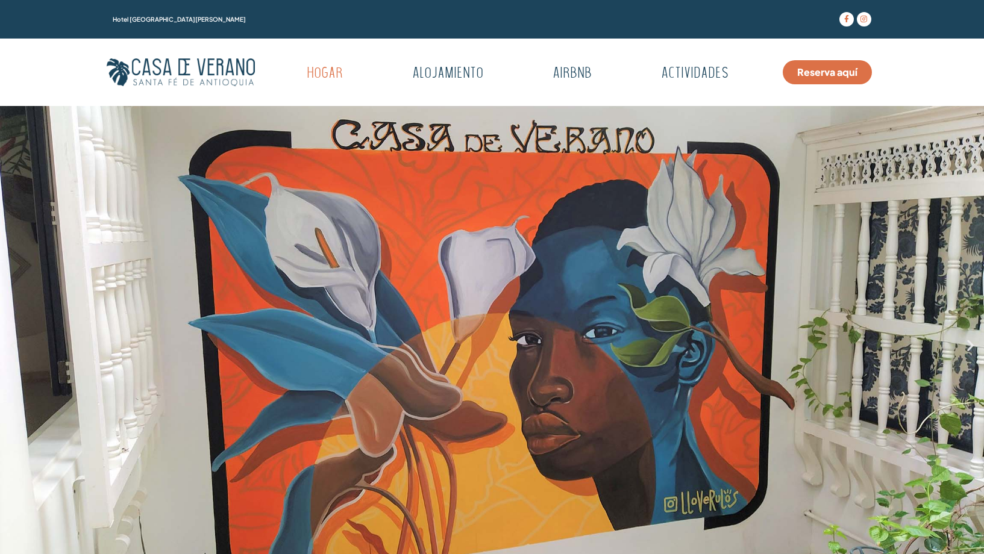
click at [969, 344] on icon "Siguiente diapositiva" at bounding box center [970, 344] width 15 height 15
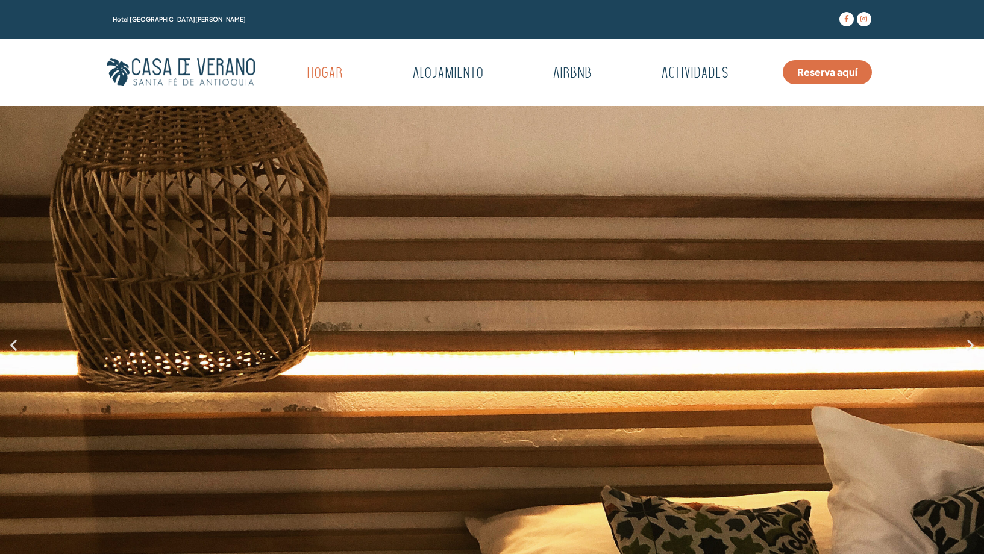
click at [969, 344] on icon "Siguiente diapositiva" at bounding box center [970, 344] width 15 height 15
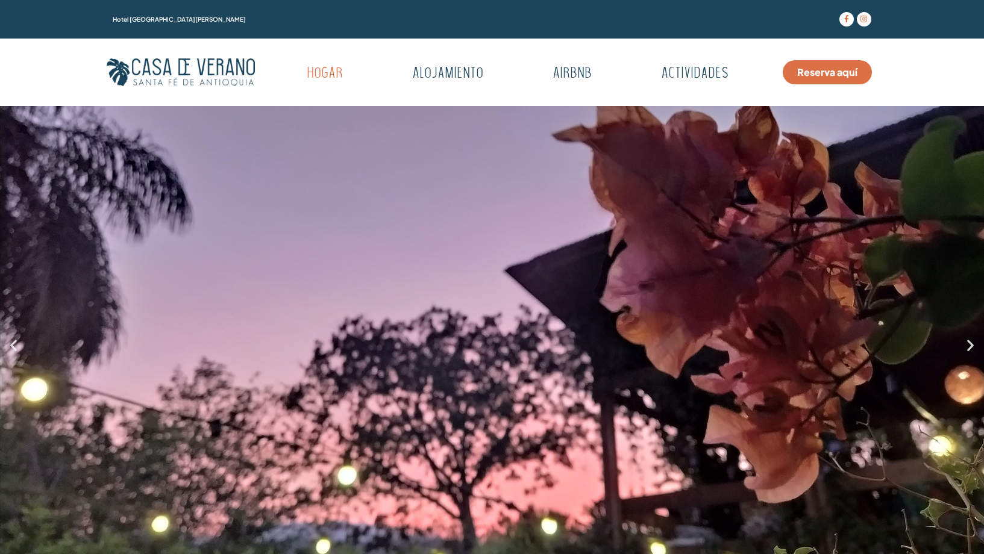
click at [969, 344] on icon "Siguiente diapositiva" at bounding box center [970, 344] width 15 height 15
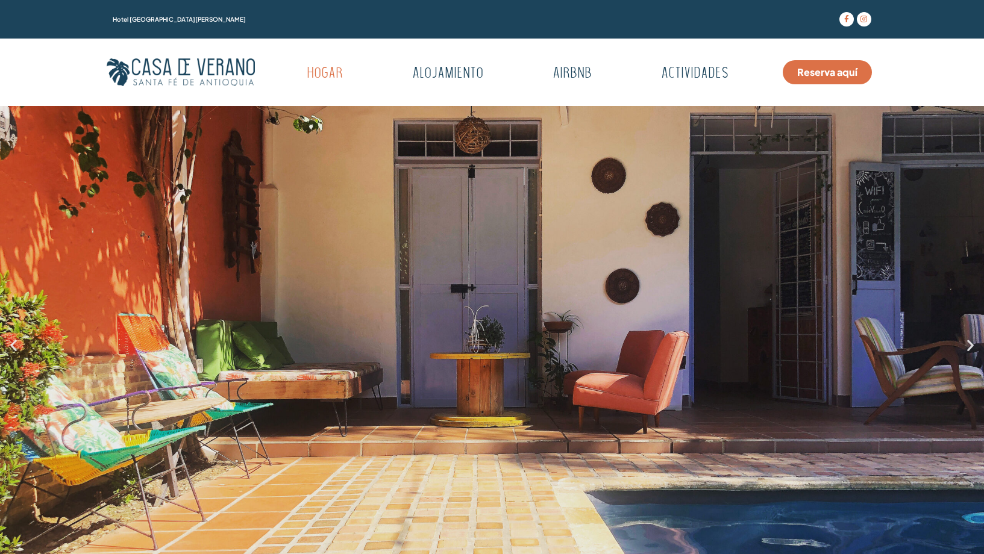
click at [969, 344] on icon "Siguiente diapositiva" at bounding box center [970, 344] width 15 height 15
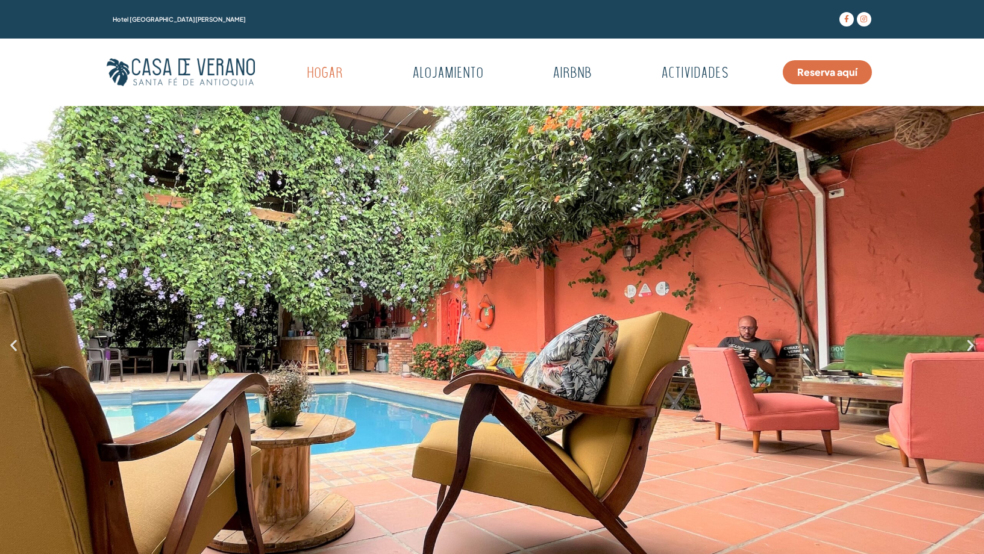
click at [969, 344] on icon "Siguiente diapositiva" at bounding box center [970, 344] width 15 height 15
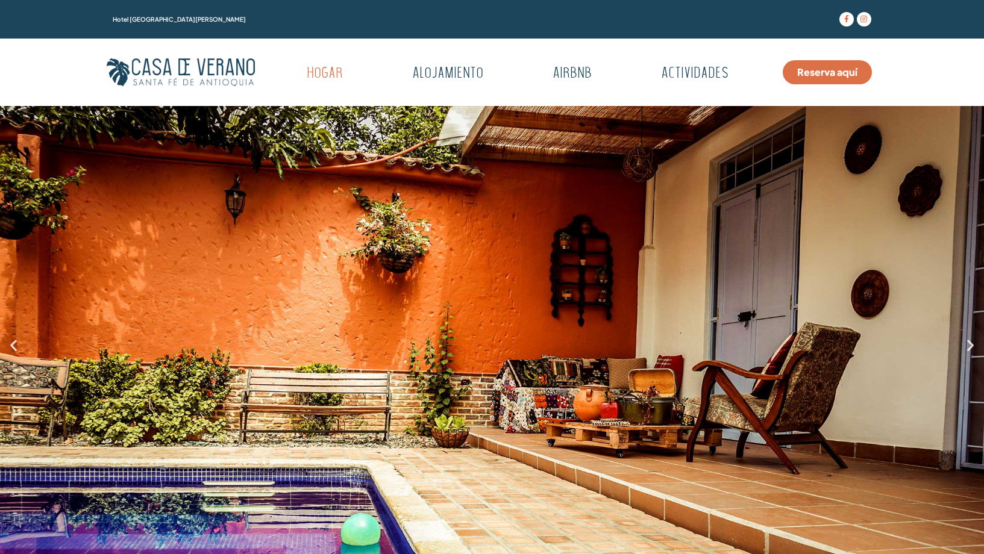
click at [969, 344] on icon "Siguiente diapositiva" at bounding box center [970, 344] width 15 height 15
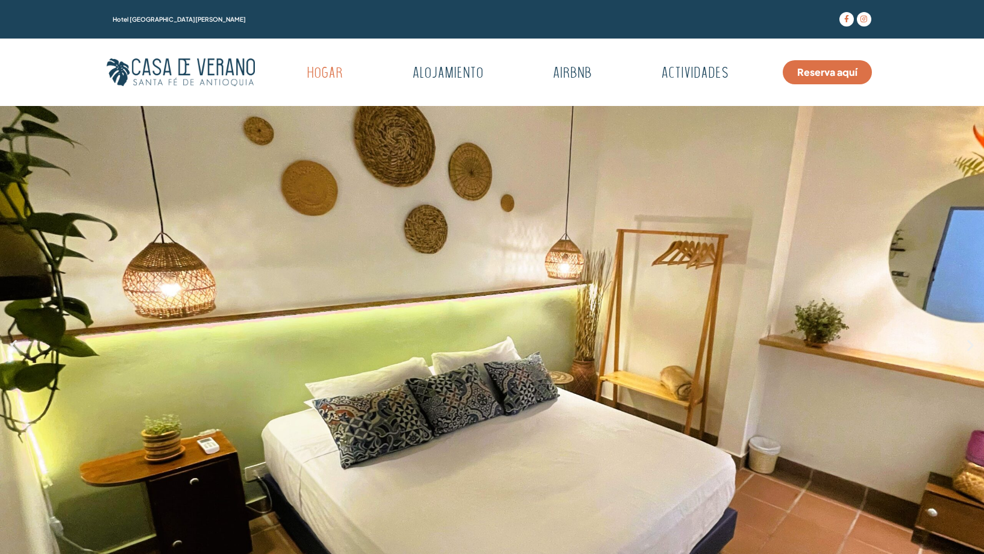
click at [969, 344] on icon "Siguiente diapositiva" at bounding box center [970, 344] width 15 height 15
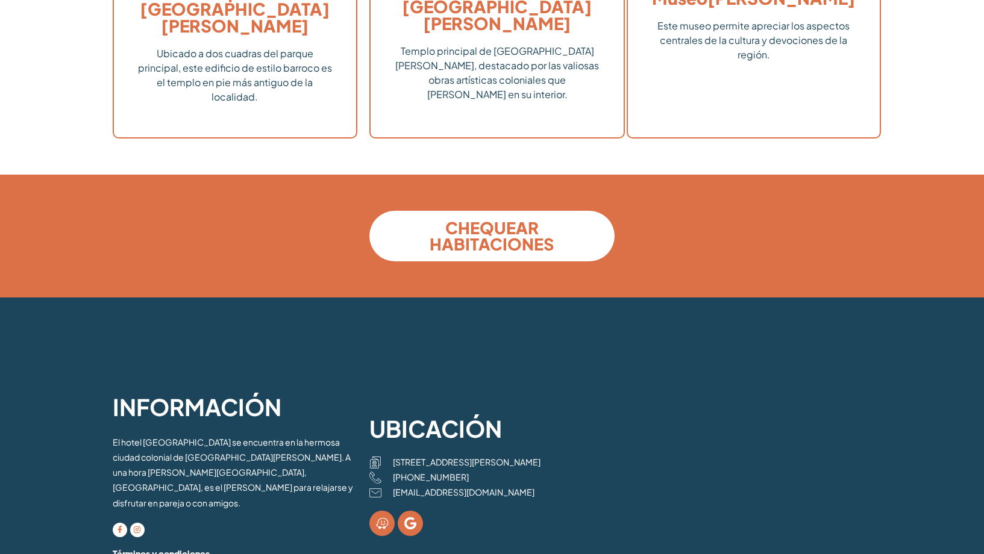
scroll to position [3303, 0]
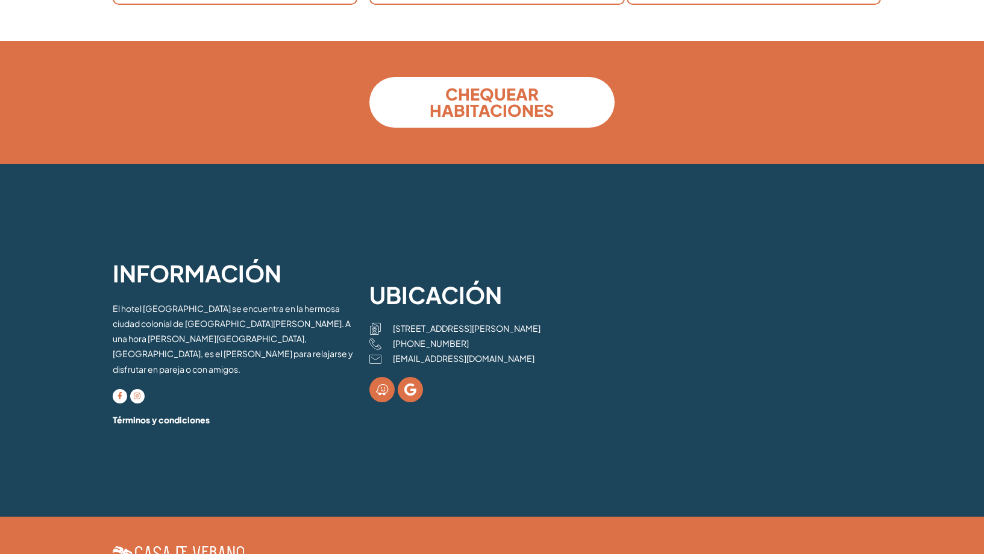
click at [448, 322] on span "[STREET_ADDRESS][PERSON_NAME]" at bounding box center [465, 328] width 151 height 13
